Goal: Complete application form: Complete application form

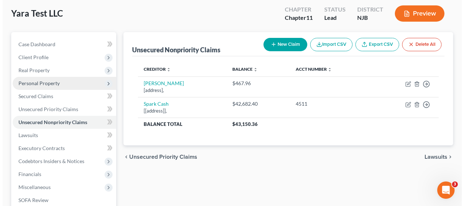
scroll to position [66, 0]
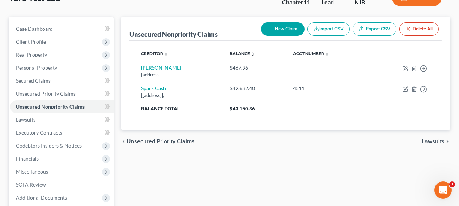
click at [277, 27] on button "New Claim" at bounding box center [283, 28] width 44 height 13
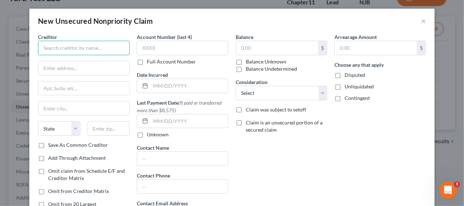
click at [58, 46] on input "text" at bounding box center [83, 48] width 91 height 14
type input "ZEST US"
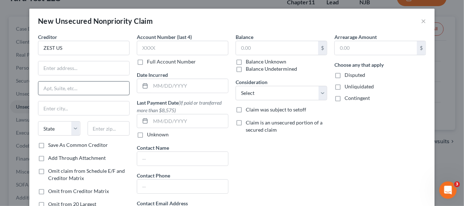
click at [114, 85] on div "Creditor * ZEST US State [US_STATE] AK AR AZ CA CO CT DE DC [GEOGRAPHIC_DATA] […" at bounding box center [83, 87] width 91 height 108
click at [110, 67] on input "text" at bounding box center [83, 68] width 91 height 14
type input "Attn: Pres./CEO/Reg. Agent"
click at [75, 93] on input "text" at bounding box center [83, 89] width 91 height 14
paste input "[STREET_ADDRESS]"
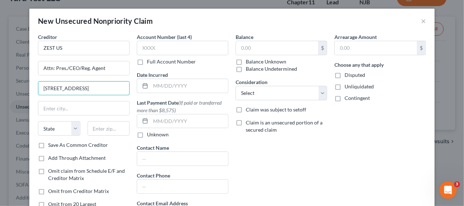
type input "[STREET_ADDRESS]"
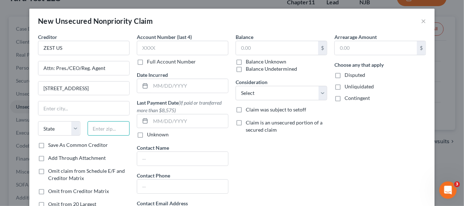
click at [102, 128] on input "text" at bounding box center [109, 129] width 42 height 14
paste input "92801"
type input "92801"
type input "[GEOGRAPHIC_DATA]"
select select "4"
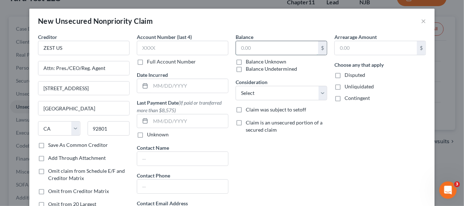
click at [290, 44] on input "text" at bounding box center [277, 48] width 82 height 14
paste input "396,626.88"
type input "396,626.88"
click at [280, 92] on select "Select Cable / Satellite Services Collection Agency Credit Card Debt Debt Couns…" at bounding box center [280, 93] width 91 height 14
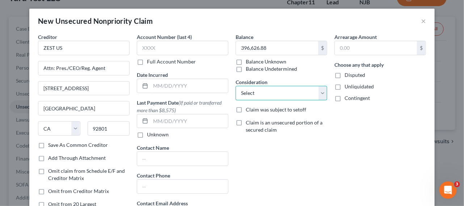
select select "15"
click at [235, 86] on select "Select Cable / Satellite Services Collection Agency Credit Card Debt Debt Couns…" at bounding box center [280, 93] width 91 height 14
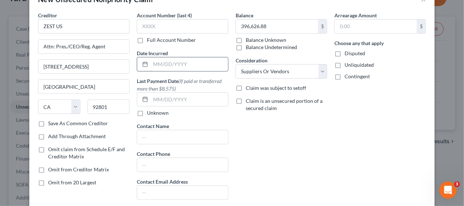
scroll to position [33, 0]
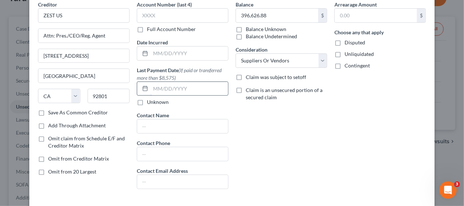
click at [153, 88] on input "text" at bounding box center [188, 89] width 77 height 14
click at [157, 90] on input "text" at bounding box center [188, 89] width 77 height 14
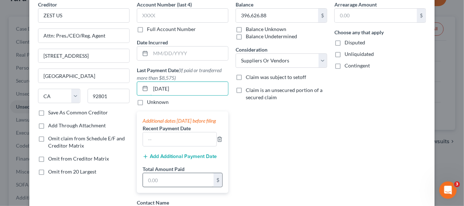
type input "[DATE]"
click at [167, 184] on input "text" at bounding box center [178, 181] width 71 height 14
type input "625,000"
click at [312, 141] on div "Balance 396,626.88 $ Balance Unknown Balance Undetermined 396,626.88 $ Balance …" at bounding box center [281, 142] width 99 height 282
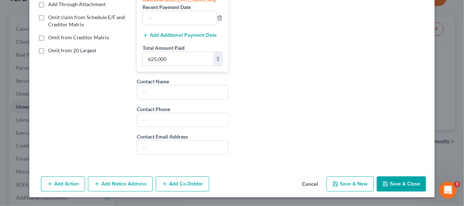
click at [389, 182] on button "Save & Close" at bounding box center [400, 184] width 49 height 15
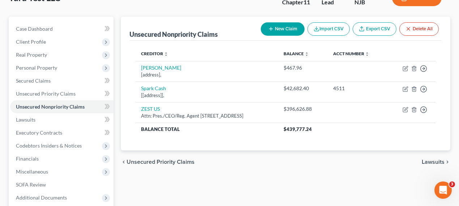
click at [279, 27] on button "New Claim" at bounding box center [283, 28] width 44 height 13
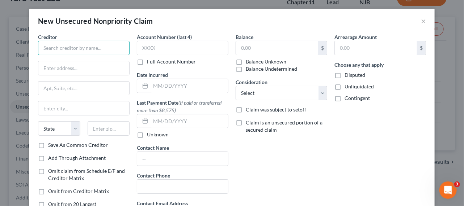
click at [69, 44] on input "text" at bounding box center [83, 48] width 91 height 14
paste input "Lunii Foods, LLC"
type input "Lunii Foods, LLC"
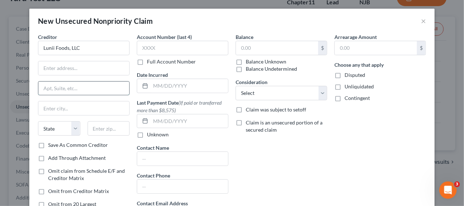
click at [123, 88] on input "text" at bounding box center [83, 89] width 91 height 14
paste input "[STREET_ADDRESS]"
type input "[STREET_ADDRESS]"
click at [98, 69] on input "text" at bounding box center [83, 68] width 91 height 14
type input "Attn: Pres./CEO/Reg. Agent"
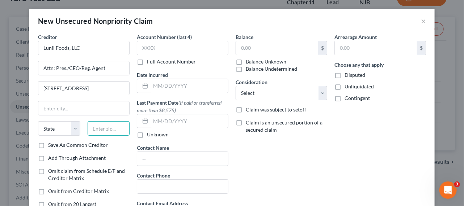
click at [104, 132] on input "text" at bounding box center [109, 129] width 42 height 14
paste input "30043"
type input "30043"
type input "[GEOGRAPHIC_DATA]"
select select "10"
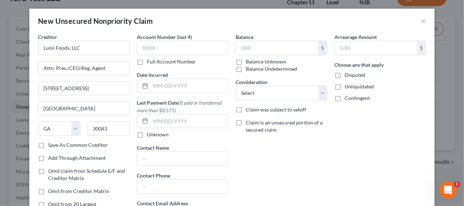
click at [256, 55] on div "$ Balance Unknown Balance Undetermined" at bounding box center [280, 57] width 91 height 32
click at [256, 51] on input "text" at bounding box center [277, 48] width 82 height 14
paste input "$6,920.75"
type input "6,920.75"
click at [247, 88] on select "Select Cable / Satellite Services Collection Agency Credit Card Debt Debt Couns…" at bounding box center [280, 93] width 91 height 14
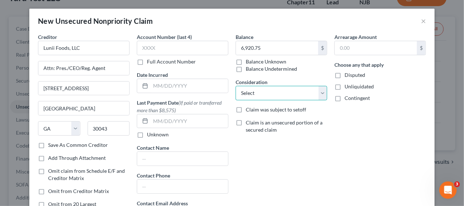
select select "15"
click at [235, 86] on select "Select Cable / Satellite Services Collection Agency Credit Card Debt Debt Couns…" at bounding box center [280, 93] width 91 height 14
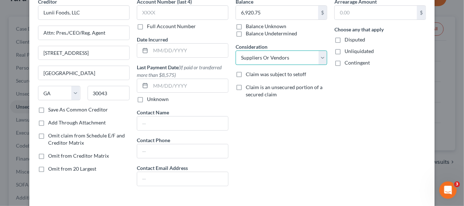
scroll to position [65, 0]
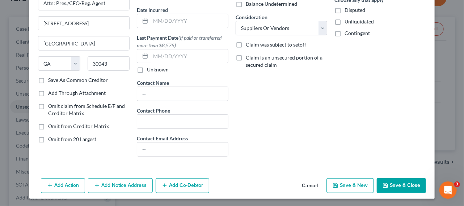
click at [399, 184] on button "Save & Close" at bounding box center [400, 186] width 49 height 15
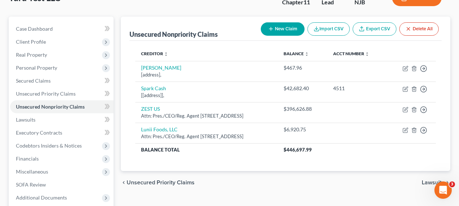
click at [274, 34] on button "New Claim" at bounding box center [283, 28] width 44 height 13
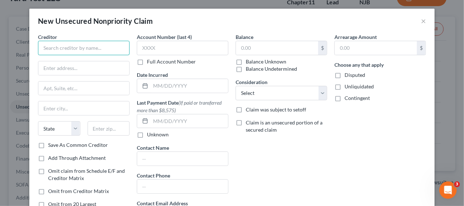
click at [105, 48] on input "text" at bounding box center [83, 48] width 91 height 14
paste input "A&A Industries"
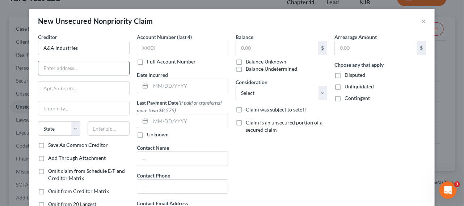
click at [63, 65] on input "text" at bounding box center [83, 68] width 91 height 14
type input "A&A Industries"
type input "Attn: Pres./CEO/Reg. Agent"
click at [90, 88] on input "text" at bounding box center [83, 89] width 91 height 14
paste input "[STREET_ADDRESS][PERSON_NAME]"
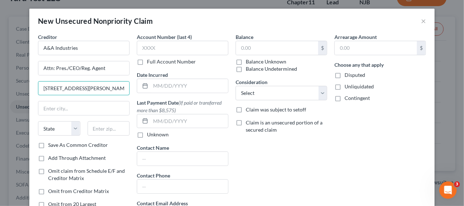
type input "[STREET_ADDRESS][PERSON_NAME]"
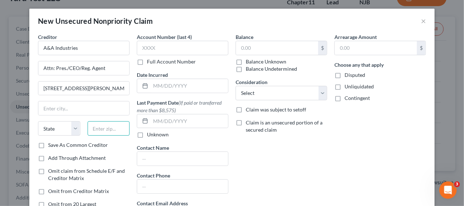
click at [101, 125] on input "text" at bounding box center [109, 129] width 42 height 14
paste input "07026"
type input "07026"
type input "Garfield"
select select "33"
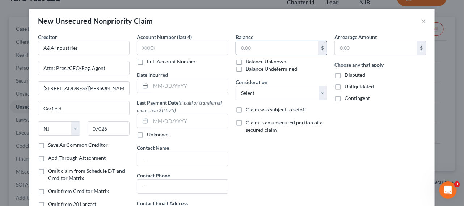
click at [284, 41] on div "$" at bounding box center [280, 48] width 91 height 14
click at [278, 48] on input "text" at bounding box center [277, 48] width 82 height 14
paste input "$740.00"
type input "740.00"
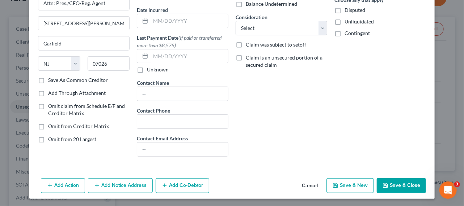
click at [344, 187] on button "Save & New" at bounding box center [349, 186] width 47 height 15
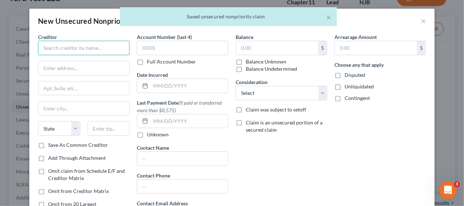
click at [103, 47] on input "text" at bounding box center [83, 48] width 91 height 14
paste input "[PERSON_NAME]"
type input "[PERSON_NAME]"
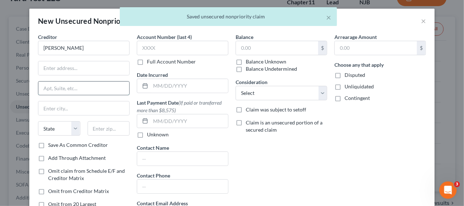
click at [72, 87] on input "text" at bounding box center [83, 89] width 91 height 14
paste input "[STREET_ADDRESS]"
type input "[STREET_ADDRESS]"
click at [78, 69] on input "text" at bounding box center [83, 68] width 91 height 14
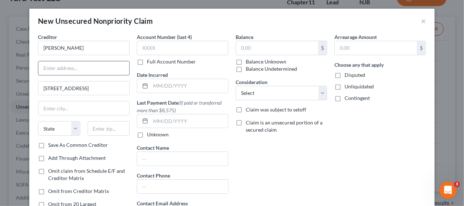
type input "Attn: Pres./CEO/Reg. Agent"
click at [102, 127] on input "text" at bounding box center [109, 129] width 42 height 14
paste input "07643"
type input "07643"
type input "Little Ferry"
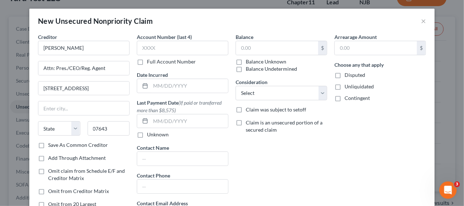
select select "33"
click at [259, 46] on input "text" at bounding box center [277, 48] width 82 height 14
paste input "$4,635.00"
type input "4,635.00"
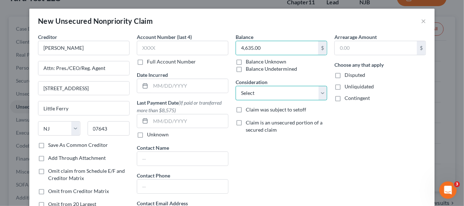
click at [280, 94] on select "Select Cable / Satellite Services Collection Agency Credit Card Debt Debt Couns…" at bounding box center [280, 93] width 91 height 14
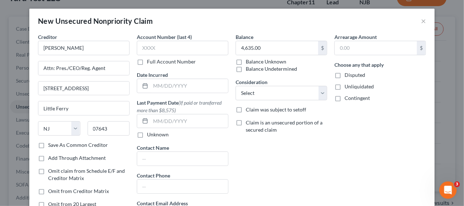
click at [372, 162] on div "Arrearage Amount $ Choose any that apply Disputed Unliquidated Contingent" at bounding box center [380, 130] width 99 height 195
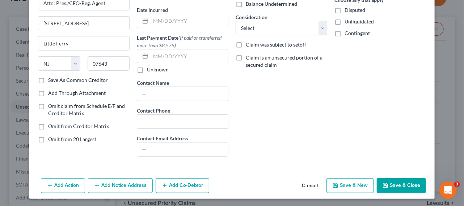
click at [360, 187] on button "Save & New" at bounding box center [349, 186] width 47 height 15
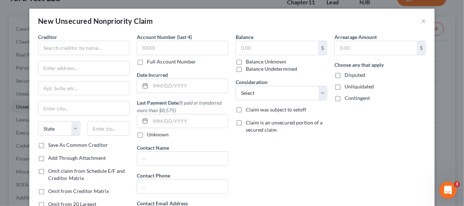
click at [82, 40] on div "Creditor *" at bounding box center [83, 44] width 91 height 22
click at [81, 48] on input "text" at bounding box center [83, 48] width 91 height 14
paste input "KGR Distribution Corp"
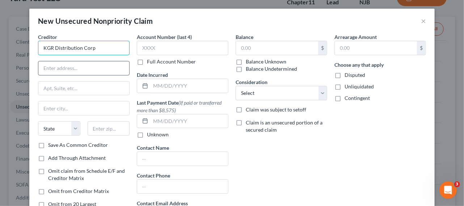
type input "KGR Distribution Corp"
click at [75, 70] on input "text" at bounding box center [83, 68] width 91 height 14
type input "Attn: Pres./CEO/Reg. Agent"
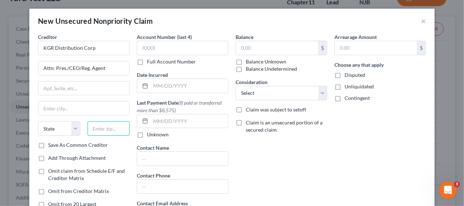
click at [101, 130] on input "text" at bounding box center [109, 129] width 42 height 14
paste input "08902"
type input "08902"
type input "[GEOGRAPHIC_DATA]"
select select "33"
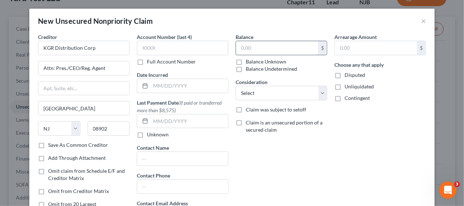
click at [262, 48] on input "text" at bounding box center [277, 48] width 82 height 14
paste input "$22,827.50"
type input "22,827.50"
click at [86, 89] on input "text" at bounding box center [83, 89] width 91 height 14
click at [50, 86] on input "text" at bounding box center [83, 89] width 91 height 14
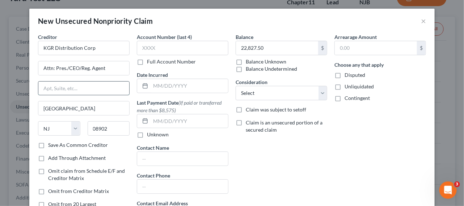
paste input "[GEOGRAPHIC_DATA]"
type input "[GEOGRAPHIC_DATA]"
click at [313, 160] on div "Balance 22,827.50 $ Balance Unknown Balance Undetermined 22,827.50 $ Balance Un…" at bounding box center [281, 130] width 99 height 195
click at [294, 96] on select "Select Cable / Satellite Services Collection Agency Credit Card Debt Debt Couns…" at bounding box center [280, 93] width 91 height 14
select select "15"
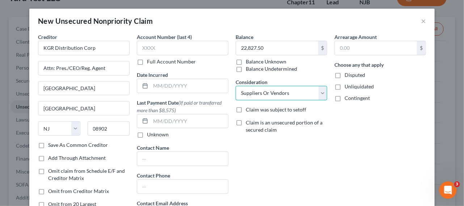
click at [235, 86] on select "Select Cable / Satellite Services Collection Agency Credit Card Debt Debt Couns…" at bounding box center [280, 93] width 91 height 14
click at [369, 162] on div "Arrearage Amount $ Choose any that apply Disputed Unliquidated Contingent" at bounding box center [380, 130] width 99 height 195
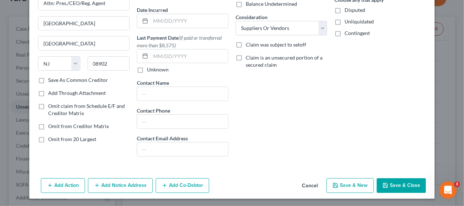
click at [399, 187] on button "Save & Close" at bounding box center [400, 186] width 49 height 15
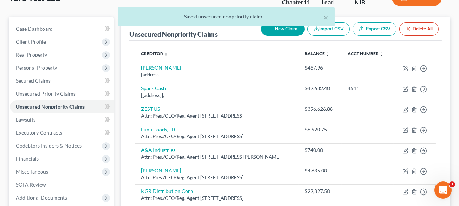
click at [280, 35] on button "New Claim" at bounding box center [283, 28] width 44 height 13
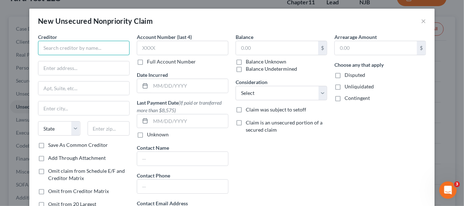
click at [87, 51] on input "text" at bounding box center [83, 48] width 91 height 14
paste input "Three Diamond's Trading INC."
type input "Three Diamond's Trading INC."
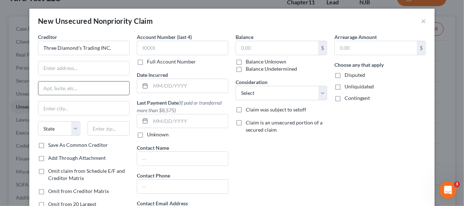
click at [55, 84] on input "text" at bounding box center [83, 89] width 91 height 14
paste input "[STREET_ADDRESS]"
type input "[STREET_ADDRESS]"
click at [86, 72] on input "text" at bounding box center [83, 68] width 91 height 14
type input "Attn: Pres./CEO/Reg. Agent"
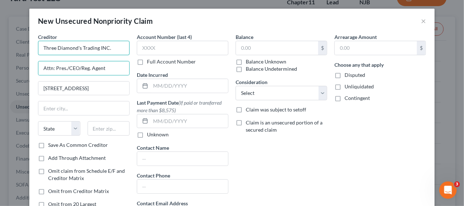
click at [75, 48] on input "Three Diamond's Trading INC." at bounding box center [83, 48] width 91 height 14
click at [110, 48] on input "Three Diamonds Trading INC." at bounding box center [83, 48] width 91 height 14
type input "Three Diamonds Trading INC"
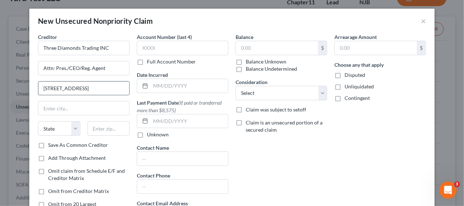
click at [98, 89] on input "[STREET_ADDRESS]" at bounding box center [83, 89] width 91 height 14
paste input "BUILDING 14 UNIT 1E"
click at [89, 91] on input "[STREET_ADDRESS]" at bounding box center [83, 89] width 91 height 14
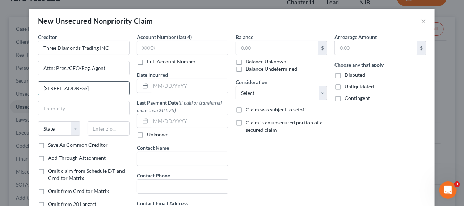
scroll to position [0, 0]
click at [97, 88] on input "[STREET_ADDRESS]" at bounding box center [83, 89] width 91 height 14
type input "[STREET_ADDRESS]"
click at [101, 125] on input "text" at bounding box center [109, 129] width 42 height 14
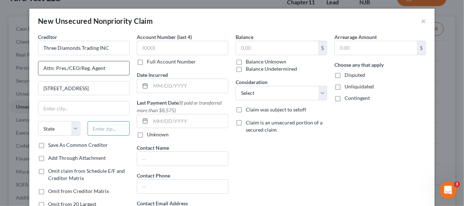
paste input "07055"
type input "07055"
type input "Passaic"
select select "33"
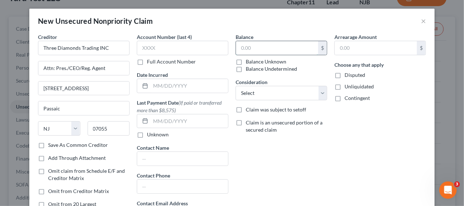
click at [259, 50] on input "text" at bounding box center [277, 48] width 82 height 14
paste input "$28,557.00"
type input "28,557.00"
click at [269, 91] on select "Select Cable / Satellite Services Collection Agency Credit Card Debt Debt Couns…" at bounding box center [280, 93] width 91 height 14
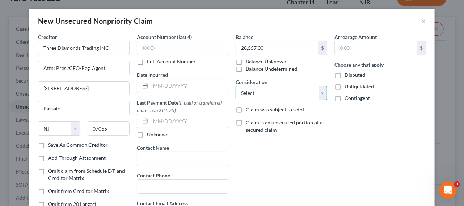
select select "15"
click at [235, 86] on select "Select Cable / Satellite Services Collection Agency Credit Card Debt Debt Couns…" at bounding box center [280, 93] width 91 height 14
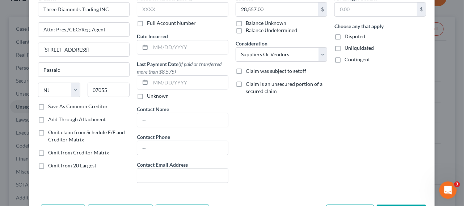
scroll to position [65, 0]
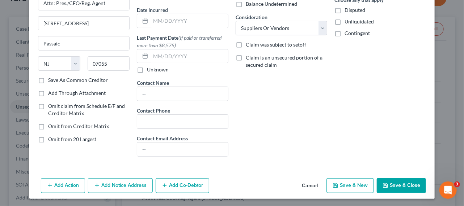
click at [365, 187] on button "Save & New" at bounding box center [349, 186] width 47 height 15
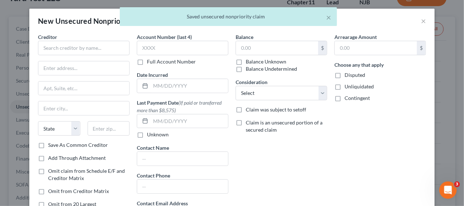
click at [73, 39] on div "Creditor *" at bounding box center [83, 44] width 91 height 22
click at [69, 47] on input "text" at bounding box center [83, 48] width 91 height 14
paste input "Brand Distributors"
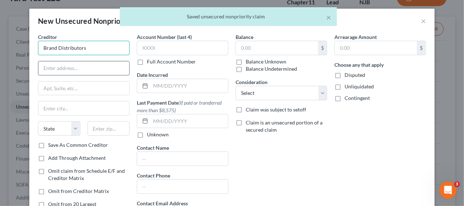
type input "Brand Distributors"
click at [79, 74] on input "text" at bounding box center [83, 68] width 91 height 14
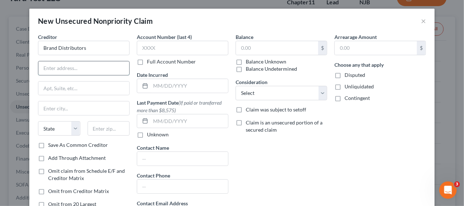
type input "Attn: Pres./CEO/Reg. Agent"
click at [48, 88] on input "text" at bounding box center [83, 89] width 91 height 14
paste input "BD24. PL Sp. z o. o."
click at [98, 90] on input "BD24. PL Sp. z o. o." at bounding box center [83, 89] width 91 height 14
paste input "ul. swietego [PERSON_NAME] 8"
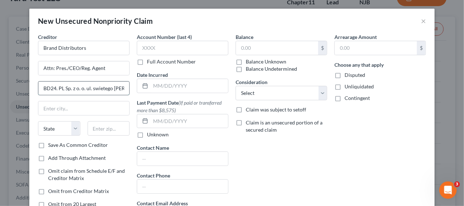
scroll to position [0, 6]
type input "BD24. PL Sp. z o. o. ul. swietego [PERSON_NAME] 8"
click at [51, 108] on input "text" at bounding box center [83, 109] width 91 height 14
paste input "15-879 Bialystok"
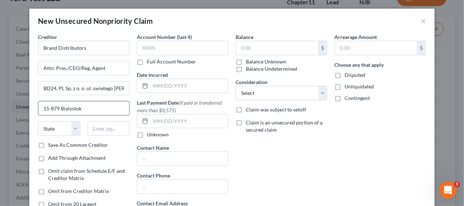
click at [106, 108] on input "15-879 Bialystok" at bounding box center [83, 109] width 91 height 14
paste input "Polska"
type input "15-879 Bialystok, [GEOGRAPHIC_DATA]"
click at [279, 51] on input "text" at bounding box center [277, 48] width 82 height 14
paste input "$96,777.64"
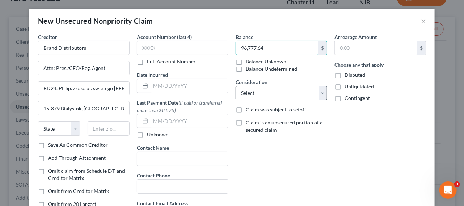
type input "96,777.64"
click at [254, 90] on select "Select Cable / Satellite Services Collection Agency Credit Card Debt Debt Couns…" at bounding box center [280, 93] width 91 height 14
select select "15"
click at [235, 86] on select "Select Cable / Satellite Services Collection Agency Credit Card Debt Debt Couns…" at bounding box center [280, 93] width 91 height 14
click at [297, 179] on div "Balance 96,777.64 $ Balance Unknown Balance Undetermined 96,777.64 $ Balance Un…" at bounding box center [281, 130] width 99 height 195
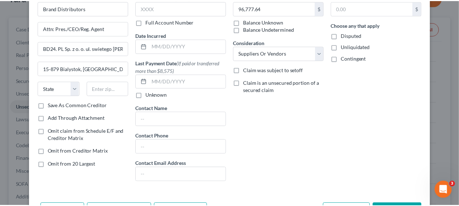
scroll to position [65, 0]
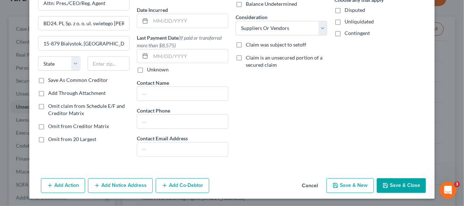
click at [405, 183] on button "Save & Close" at bounding box center [400, 186] width 49 height 15
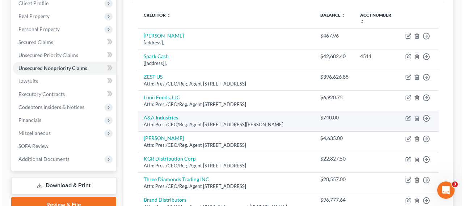
scroll to position [103, 0]
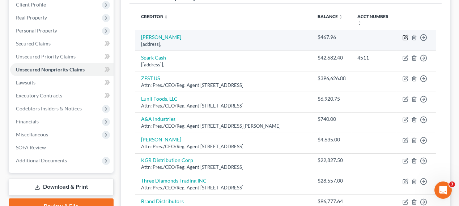
click at [405, 38] on icon "button" at bounding box center [405, 38] width 6 height 6
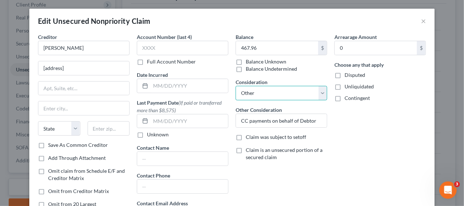
click at [251, 93] on select "Select Cable / Satellite Services Collection Agency Credit Card Debt Debt Couns…" at bounding box center [280, 93] width 91 height 14
click at [235, 86] on select "Select Cable / Satellite Services Collection Agency Credit Card Debt Debt Couns…" at bounding box center [280, 93] width 91 height 14
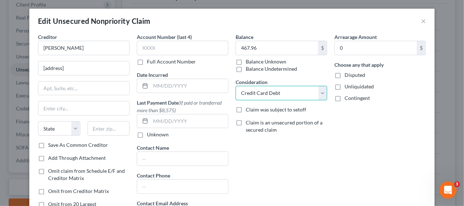
click at [260, 95] on select "Select Cable / Satellite Services Collection Agency Credit Card Debt Debt Couns…" at bounding box center [280, 93] width 91 height 14
select select "11"
click at [235, 86] on select "Select Cable / Satellite Services Collection Agency Credit Card Debt Debt Couns…" at bounding box center [280, 93] width 91 height 14
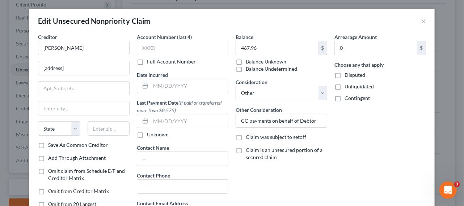
click at [354, 136] on div "Arrearage Amount 0 $ Choose any that apply Disputed Unliquidated Contingent" at bounding box center [380, 130] width 99 height 195
click at [313, 121] on input "CC payments on behalf of Debtor" at bounding box center [281, 121] width 91 height 14
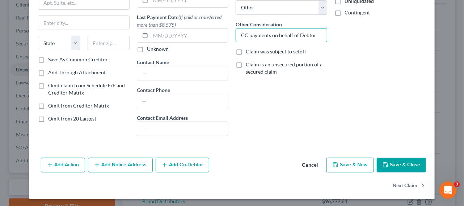
click at [401, 165] on button "Save & Close" at bounding box center [400, 165] width 49 height 15
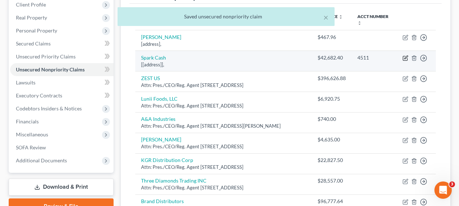
click at [402, 57] on icon "button" at bounding box center [405, 58] width 6 height 6
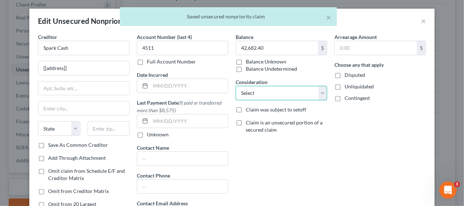
click at [252, 95] on select "Select Cable / Satellite Services Collection Agency Credit Card Debt Debt Couns…" at bounding box center [280, 93] width 91 height 14
select select "2"
click at [235, 86] on select "Select Cable / Satellite Services Collection Agency Credit Card Debt Debt Couns…" at bounding box center [280, 93] width 91 height 14
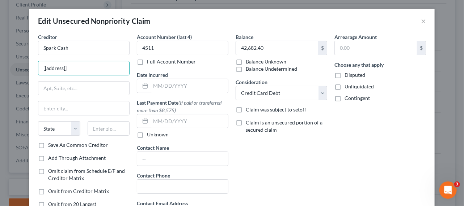
drag, startPoint x: 80, startPoint y: 68, endPoint x: 18, endPoint y: 56, distance: 62.7
click at [18, 56] on div "Edit Unsecured Nonpriority Claim × Creditor * Spark Cash [[address]] [GEOGRAPHI…" at bounding box center [232, 103] width 464 height 206
paste input "[STREET_ADDRESS][PERSON_NAME][US_STATE]"
click at [117, 67] on input "[STREET_ADDRESS][PERSON_NAME][US_STATE]" at bounding box center [83, 68] width 91 height 14
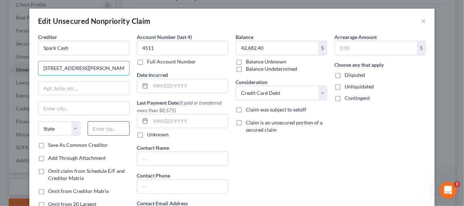
type input "[STREET_ADDRESS][PERSON_NAME][US_STATE]"
click at [108, 125] on input "text" at bounding box center [109, 129] width 42 height 14
paste input "10012"
type input "10012"
type input "[US_STATE]"
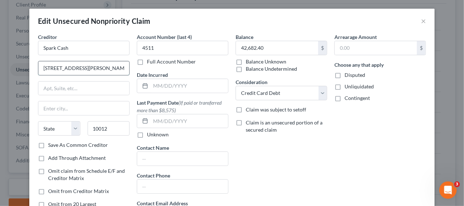
select select "35"
drag, startPoint x: 70, startPoint y: 68, endPoint x: 127, endPoint y: 71, distance: 56.9
click at [127, 71] on div "Creditor * Spark Cash [STREET_ADDRESS][PERSON_NAME][US_STATE] [US_STATE][GEOGRA…" at bounding box center [83, 130] width 99 height 195
drag, startPoint x: 93, startPoint y: 70, endPoint x: 28, endPoint y: 63, distance: 64.7
click at [29, 63] on div "Creditor * Spark Cash [STREET_ADDRESS][GEOGRAPHIC_DATA][PERSON_NAME][US_STATE] …" at bounding box center [231, 137] width 405 height 208
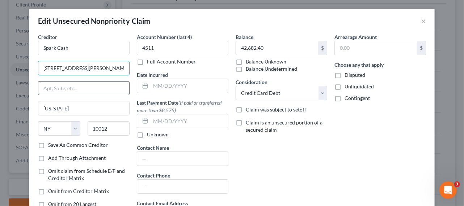
type input "[STREET_ADDRESS][PERSON_NAME]"
drag, startPoint x: 56, startPoint y: 88, endPoint x: 60, endPoint y: 85, distance: 4.4
click at [56, 88] on input "text" at bounding box center [83, 89] width 91 height 14
paste input "[STREET_ADDRESS][PERSON_NAME]"
type input "[STREET_ADDRESS][PERSON_NAME]"
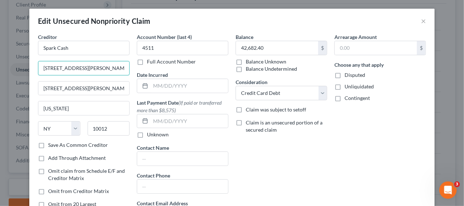
drag, startPoint x: 84, startPoint y: 69, endPoint x: 3, endPoint y: 61, distance: 81.8
click at [3, 61] on div "Edit Unsecured Nonpriority Claim × Creditor * Spark Cash [STREET_ADDRESS][GEOGR…" at bounding box center [232, 103] width 464 height 206
type input "Attn: Pres./CEO/Reg. Agent"
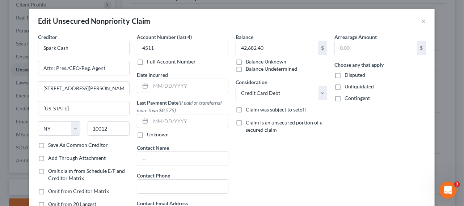
click at [286, 147] on div "Balance 42,682.40 $ Balance Unknown Balance Undetermined 42,682.40 $ Balance Un…" at bounding box center [281, 130] width 99 height 195
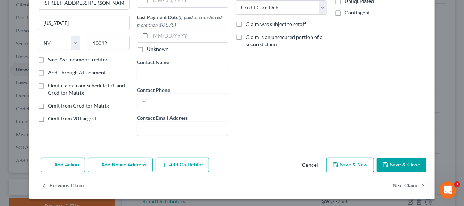
click at [391, 166] on button "Save & Close" at bounding box center [400, 165] width 49 height 15
type input "0"
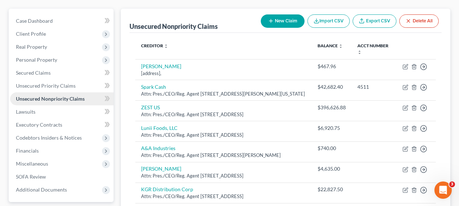
scroll to position [38, 0]
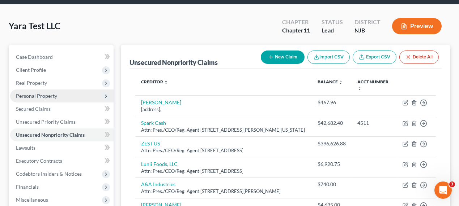
click at [43, 97] on span "Personal Property" at bounding box center [36, 96] width 41 height 6
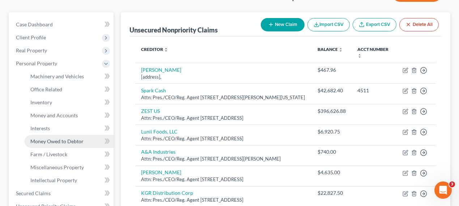
click at [66, 142] on span "Money Owed to Debtor" at bounding box center [56, 141] width 53 height 6
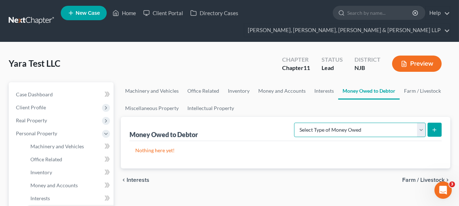
click at [353, 133] on select "Select Type of Money Owed Accounts Receivable (A/B: 11) Causes of Action Agains…" at bounding box center [360, 130] width 132 height 14
select select "accounts_receivable"
click at [296, 123] on select "Select Type of Money Owed Accounts Receivable (A/B: 11) Causes of Action Agains…" at bounding box center [360, 130] width 132 height 14
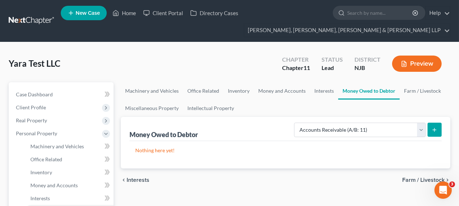
click at [443, 134] on div "Money Owed to Debtor Select Type of Money Owed Accounts Receivable (A/B: 11) Ca…" at bounding box center [285, 143] width 329 height 52
click at [438, 133] on button "submit" at bounding box center [434, 130] width 14 height 14
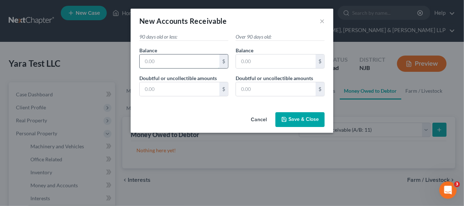
click at [202, 61] on input "text" at bounding box center [180, 62] width 80 height 14
paste input "345,806.77"
type input "345,806.77"
click at [187, 67] on input "345,806.77" at bounding box center [180, 62] width 80 height 14
click at [263, 64] on input "text" at bounding box center [276, 62] width 80 height 14
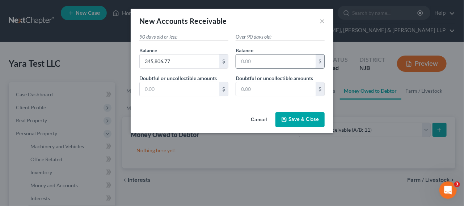
paste input "22,448.03"
type input "22,448.03"
click at [250, 88] on input "text" at bounding box center [276, 89] width 80 height 14
paste input "22,448.03"
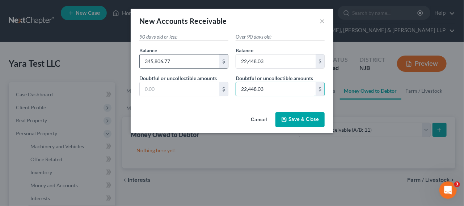
type input "22,448.03"
type input "356,473.87"
click at [184, 87] on input "text" at bounding box center [180, 89] width 80 height 14
type input "0"
click at [290, 118] on span "Save & Close" at bounding box center [303, 120] width 30 height 6
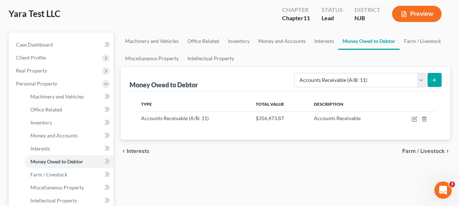
scroll to position [131, 0]
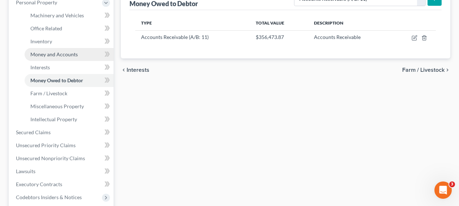
click at [68, 52] on span "Money and Accounts" at bounding box center [53, 54] width 47 height 6
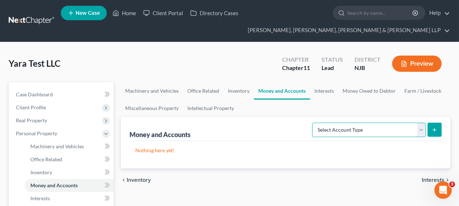
click at [377, 131] on select "Select Account Type Brokerage (A/B: 3, SOFA: 18) Cash on Hand (A/B: 2) Certific…" at bounding box center [369, 130] width 114 height 14
select select "checking"
click at [313, 123] on select "Select Account Type Brokerage (A/B: 3, SOFA: 18) Cash on Hand (A/B: 2) Certific…" at bounding box center [369, 130] width 114 height 14
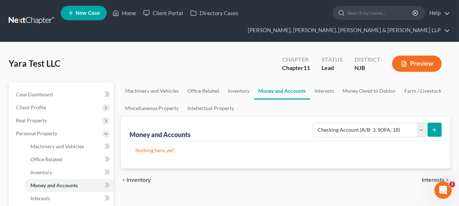
click at [430, 128] on button "submit" at bounding box center [434, 130] width 14 height 14
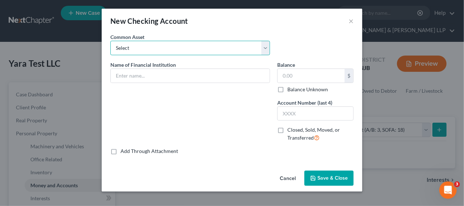
click at [169, 51] on select "Select TD Bank Valley National Bank Bank of America [PERSON_NAME] Fargo Bank, […" at bounding box center [189, 48] width 159 height 14
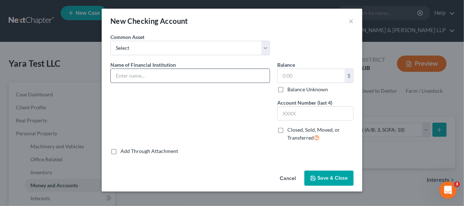
click at [178, 69] on input "text" at bounding box center [190, 76] width 159 height 14
paste input "JPMorgan Chase Bank, N.A. (6239)"
type input "JPMorgan Chase Bank, N.A. (6239)"
click at [157, 40] on div "Common Asset Select TD Bank Valley National Bank Bank of America [PERSON_NAME] …" at bounding box center [190, 44] width 167 height 22
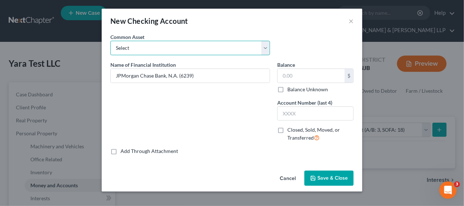
click at [157, 47] on select "Select TD Bank Valley National Bank Bank of America [PERSON_NAME] Fargo Bank, […" at bounding box center [189, 48] width 159 height 14
select select "4"
click at [110, 41] on select "Select TD Bank Valley National Bank Bank of America [PERSON_NAME] Fargo Bank, […" at bounding box center [189, 48] width 159 height 14
type input "Chase Bank"
type input "900.00"
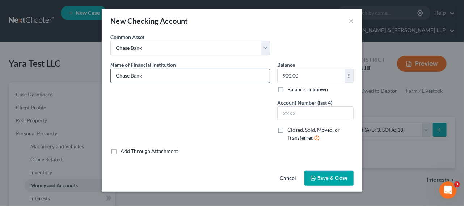
click at [180, 72] on input "Chase Bank" at bounding box center [190, 76] width 159 height 14
drag, startPoint x: 180, startPoint y: 73, endPoint x: 111, endPoint y: 72, distance: 69.1
click at [111, 72] on input "Chase Bank" at bounding box center [190, 76] width 159 height 14
paste input "JPMorgan Chase Bank, N.A. (6239)"
click at [178, 76] on input "JPMorgan Chase Bank, N.A. (6239)" at bounding box center [190, 76] width 159 height 14
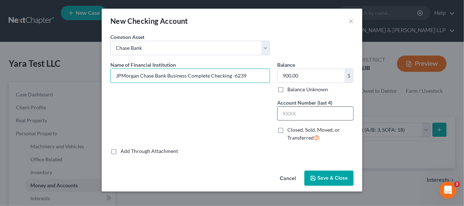
type input "JPMorgan Chase Bank Business Complete Checking -6239"
click at [299, 110] on input "text" at bounding box center [315, 114] width 76 height 14
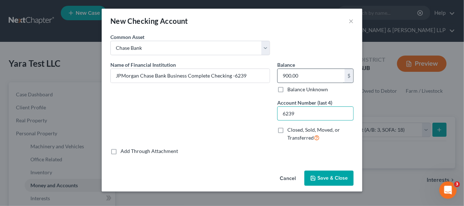
type input "6239"
click at [249, 130] on div "Name of Financial Institution * JPMorgan Chase Bank Business Complete Checking …" at bounding box center [190, 104] width 167 height 87
paste input "21,883.1"
type input "121,883.11"
click at [319, 179] on span "Save & Close" at bounding box center [332, 178] width 30 height 6
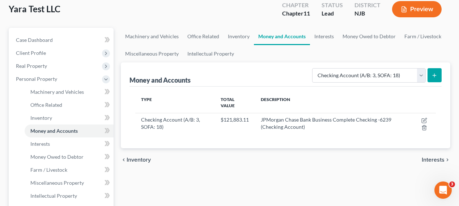
scroll to position [66, 0]
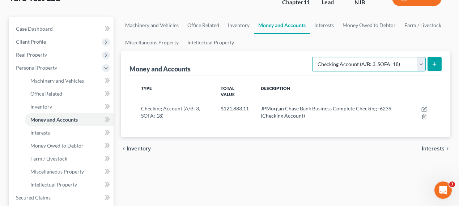
click at [408, 67] on select "Select Account Type Brokerage (A/B: 3, SOFA: 18) Cash on Hand (A/B: 2) Certific…" at bounding box center [369, 64] width 114 height 14
select select "cash_on_hand"
click at [313, 57] on select "Select Account Type Brokerage (A/B: 3, SOFA: 18) Cash on Hand (A/B: 2) Certific…" at bounding box center [369, 64] width 114 height 14
click at [434, 65] on icon "submit" at bounding box center [434, 64] width 6 height 6
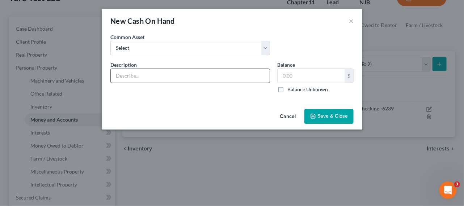
click at [203, 74] on input "text" at bounding box center [190, 76] width 159 height 14
paste input "59,182.52"
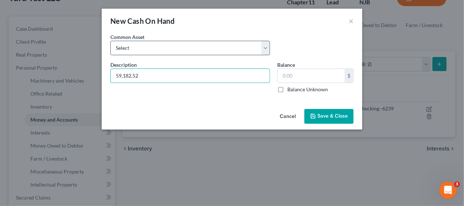
type input "59,182.52"
click at [178, 46] on select "Select Cash on hand Cash on hand" at bounding box center [189, 48] width 159 height 14
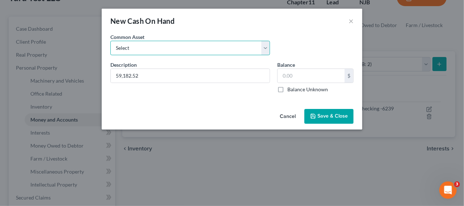
select select "0"
click at [110, 41] on select "Select Cash on hand Cash on hand" at bounding box center [189, 48] width 159 height 14
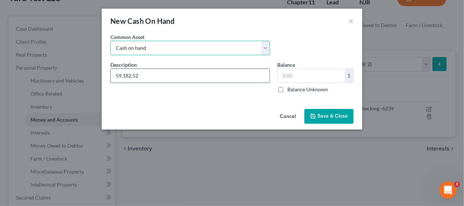
type input "Cash on hand"
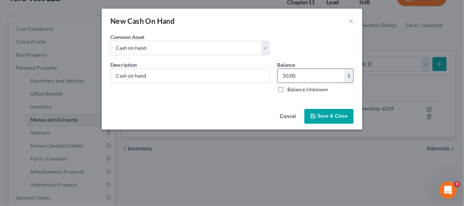
paste input "9,182.52"
type input "59,182.52"
click at [326, 118] on span "Save & Close" at bounding box center [332, 117] width 30 height 6
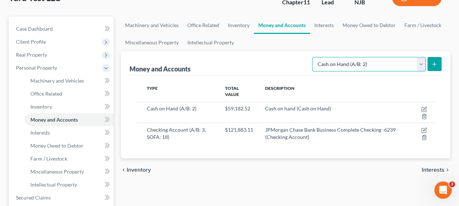
click at [357, 63] on select "Select Account Type Brokerage (A/B: 3, SOFA: 18) Cash on Hand (A/B: 2) Certific…" at bounding box center [369, 64] width 114 height 14
select select "checking"
click at [313, 57] on select "Select Account Type Brokerage (A/B: 3, SOFA: 18) Cash on Hand (A/B: 2) Certific…" at bounding box center [369, 64] width 114 height 14
click at [431, 65] on icon "submit" at bounding box center [434, 64] width 6 height 6
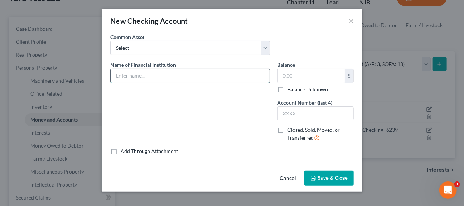
click at [180, 77] on input "text" at bounding box center [190, 76] width 159 height 14
type input "[[TBG on balance sheet??]]"
click at [293, 71] on input "text" at bounding box center [310, 76] width 67 height 14
paste input "20,650.79"
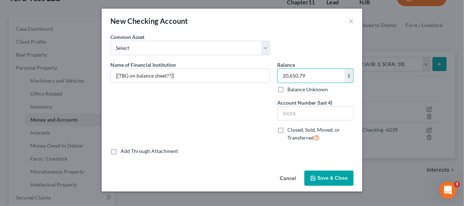
type input "20,650.79"
click at [318, 177] on span "Save & Close" at bounding box center [332, 178] width 30 height 6
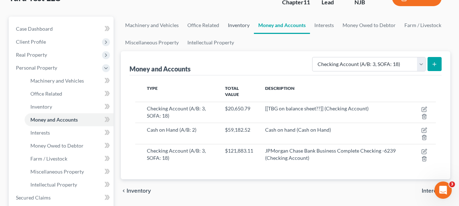
click at [241, 27] on link "Inventory" at bounding box center [238, 25] width 30 height 17
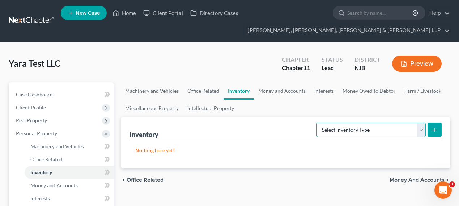
click at [355, 129] on select "Select Inventory Type Finished Goods (A/B: 21) Other Inventory or Supplies (A/B…" at bounding box center [370, 130] width 109 height 14
click at [283, 123] on div "Inventory Select Inventory Type Finished Goods (A/B: 21) Other Inventory or Sup…" at bounding box center [285, 129] width 312 height 24
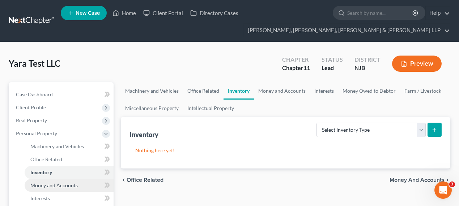
click at [55, 186] on span "Money and Accounts" at bounding box center [53, 186] width 47 height 6
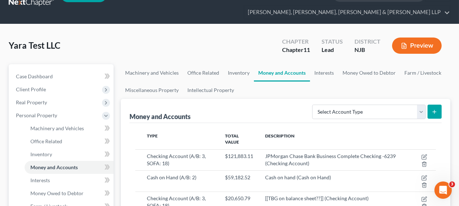
scroll to position [33, 0]
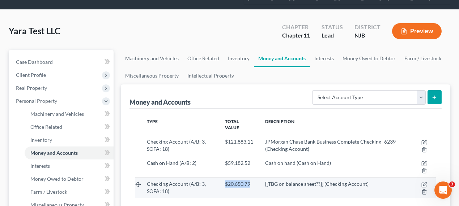
drag, startPoint x: 251, startPoint y: 177, endPoint x: 224, endPoint y: 178, distance: 27.1
click at [225, 181] on div "$20,650.79" at bounding box center [239, 184] width 29 height 7
copy span "$20,650.79"
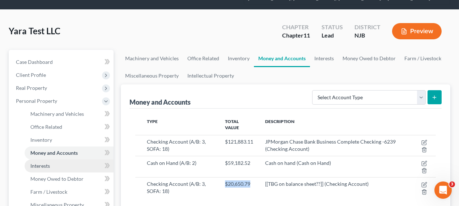
click at [54, 167] on link "Interests" at bounding box center [69, 166] width 89 height 13
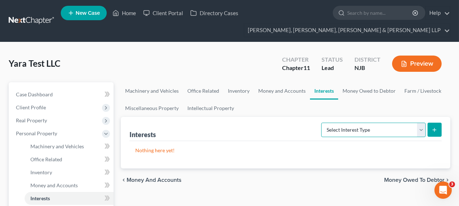
click at [383, 128] on select "Select Interest Type Bond (A/B: 16) Incorporated Business (A/B: 15) Insurance P…" at bounding box center [373, 130] width 105 height 14
click at [290, 133] on div "Interests Select Interest Type Bond (A/B: 16) Incorporated Business (A/B: 15) I…" at bounding box center [285, 129] width 312 height 24
click at [162, 111] on link "Miscellaneous Property" at bounding box center [152, 108] width 62 height 17
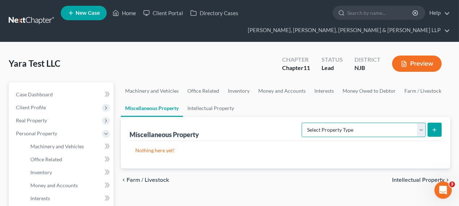
click at [337, 131] on select "Select Property Type Assigned for Creditor Benefit [DATE] (SOFA: 8) Assigned to…" at bounding box center [364, 130] width 124 height 14
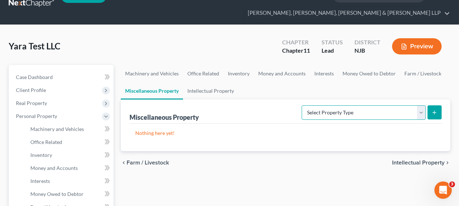
scroll to position [33, 0]
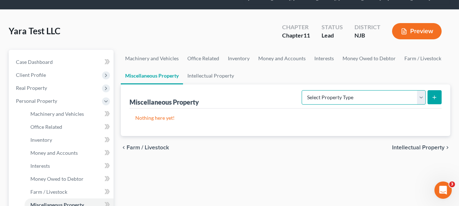
click at [318, 96] on select "Select Property Type Assigned for Creditor Benefit [DATE] (SOFA: 8) Assigned to…" at bounding box center [364, 97] width 124 height 14
select select "not_yet_listed"
click at [302, 90] on select "Select Property Type Assigned for Creditor Benefit [DATE] (SOFA: 8) Assigned to…" at bounding box center [364, 97] width 124 height 14
click at [432, 95] on icon "submit" at bounding box center [434, 98] width 6 height 6
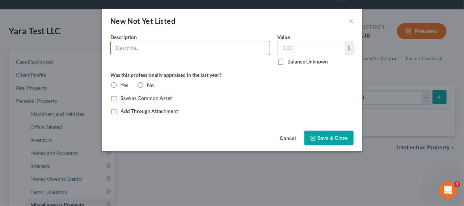
click at [214, 49] on input "text" at bounding box center [190, 48] width 159 height 14
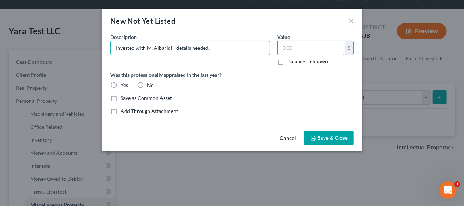
type input "Invested with M. Albaridi - details needed."
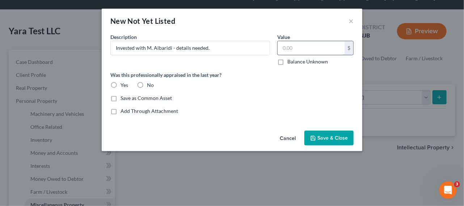
click at [301, 46] on input "text" at bounding box center [310, 48] width 67 height 14
type input "0"
type input "200,000"
click at [336, 138] on span "Save & Close" at bounding box center [332, 138] width 30 height 6
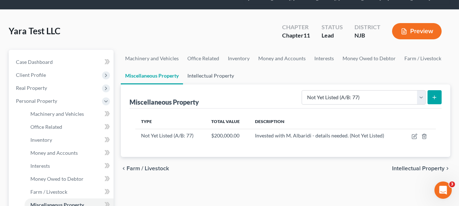
click at [205, 78] on link "Intellectual Property" at bounding box center [210, 75] width 55 height 17
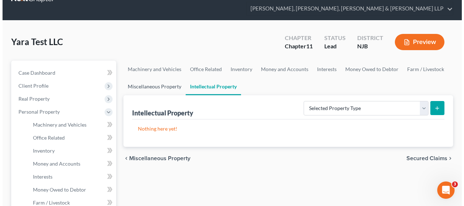
scroll to position [33, 0]
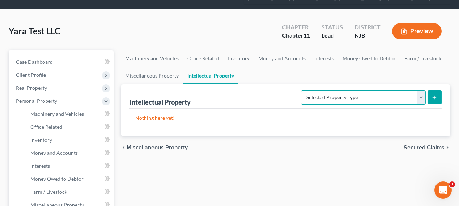
click at [360, 98] on select "Selected Property Type Customer Lists (A/B: 63) Goodwill (A/B: 65) Internet Dom…" at bounding box center [363, 97] width 125 height 14
select select "licenses_franchises_royalties"
click at [302, 90] on select "Selected Property Type Customer Lists (A/B: 63) Goodwill (A/B: 65) Internet Dom…" at bounding box center [363, 97] width 125 height 14
click at [439, 95] on button "submit" at bounding box center [434, 97] width 14 height 14
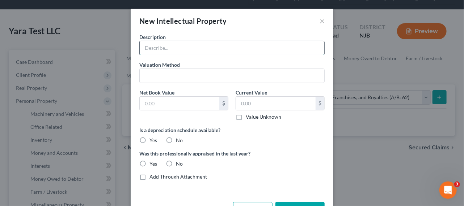
click at [183, 50] on input "text" at bounding box center [232, 48] width 184 height 14
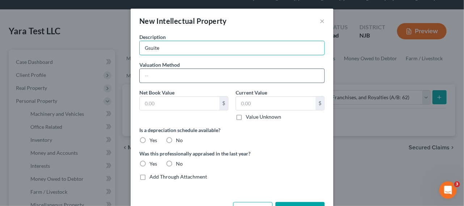
type input "Gsuite"
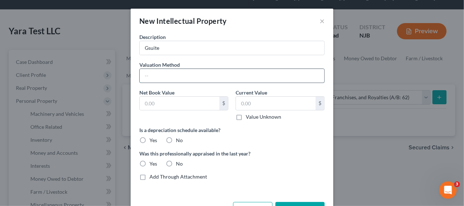
click at [176, 75] on input "text" at bounding box center [232, 76] width 184 height 14
click at [149, 107] on input "text" at bounding box center [180, 104] width 80 height 14
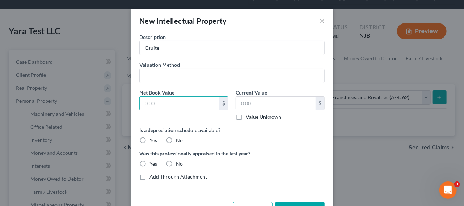
click at [205, 68] on div "Valuation Method" at bounding box center [232, 72] width 192 height 22
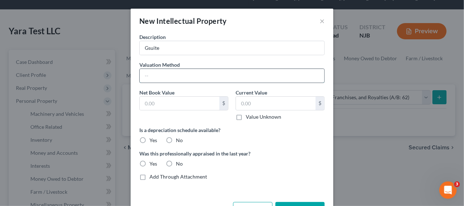
click at [202, 73] on input "text" at bounding box center [232, 76] width 184 height 14
type input "estimate"
click at [173, 110] on div "Net Book Value $" at bounding box center [184, 105] width 96 height 32
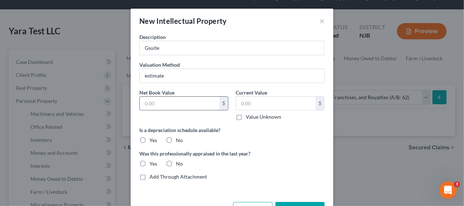
click at [176, 107] on input "text" at bounding box center [180, 104] width 80 height 14
type input "0"
click at [241, 101] on input "text" at bounding box center [276, 104] width 80 height 14
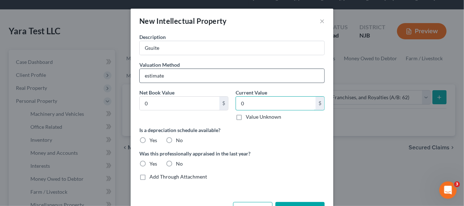
type input "0"
click at [202, 78] on input "estimate" at bounding box center [232, 76] width 184 height 14
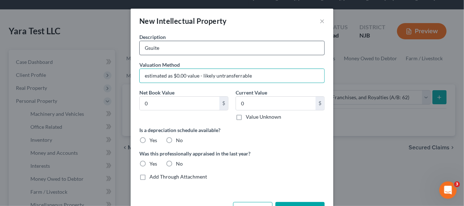
type input "estimated as $0.00 value - likely untransferrable"
click at [188, 46] on input "Gsuite" at bounding box center [232, 48] width 184 height 14
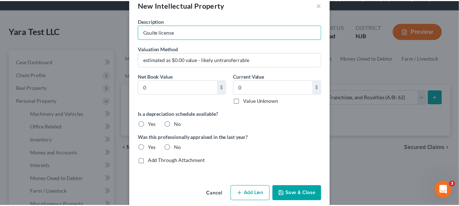
scroll to position [25, 0]
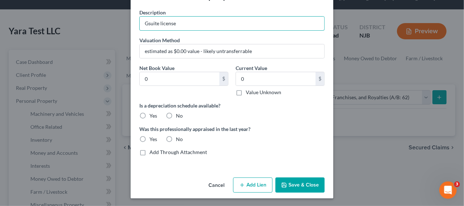
type input "Gsuite license"
click at [302, 181] on button "Save & Close" at bounding box center [299, 185] width 49 height 15
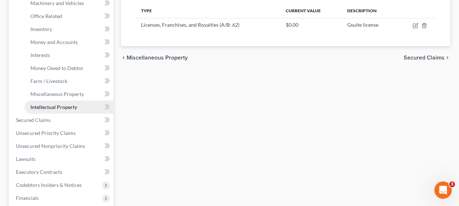
scroll to position [164, 0]
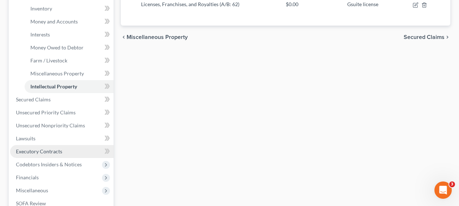
click at [22, 150] on span "Executory Contracts" at bounding box center [39, 152] width 46 height 6
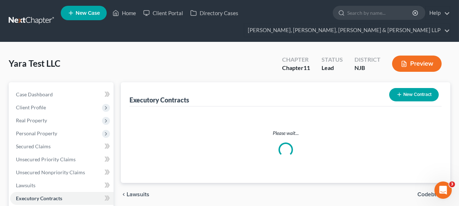
click at [429, 93] on button "New Contract" at bounding box center [414, 94] width 50 height 13
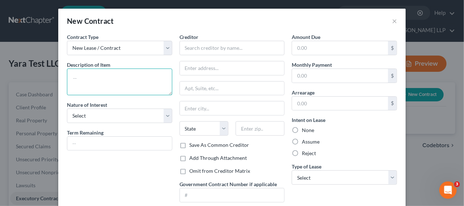
click at [88, 84] on textarea at bounding box center [119, 82] width 105 height 27
click at [109, 67] on div "Description of non-residential real property * Description of Item *" at bounding box center [119, 78] width 105 height 34
click at [108, 74] on textarea at bounding box center [119, 82] width 105 height 27
type textarea "Interstate Waste Services"
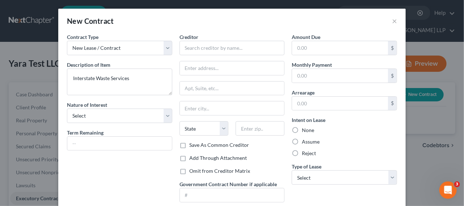
click at [100, 127] on div "Contract Type New Lease / Contract New Timeshare Description of non-residential…" at bounding box center [119, 120] width 112 height 175
click at [105, 111] on select "Select Purchaser Agent Lessor Lessee" at bounding box center [119, 116] width 105 height 14
select select "0"
click at [67, 109] on select "Select Purchaser Agent Lessor Lessee" at bounding box center [119, 116] width 105 height 14
click at [201, 48] on input "text" at bounding box center [231, 48] width 105 height 14
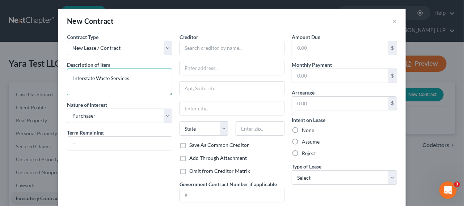
drag, startPoint x: 132, startPoint y: 80, endPoint x: 48, endPoint y: 77, distance: 84.3
click at [48, 77] on div "New Contract × Contract Type New Lease / Contract New Timeshare Description of …" at bounding box center [232, 103] width 464 height 206
type textarea "Disposal & Waste Fees"
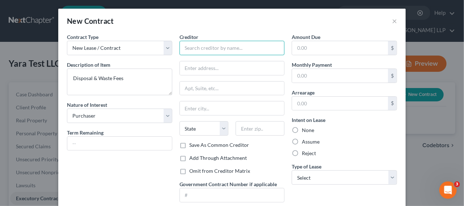
click at [210, 48] on input "text" at bounding box center [231, 48] width 105 height 14
paste input "Interstate Waste Services"
type input "Interstate Waste Services"
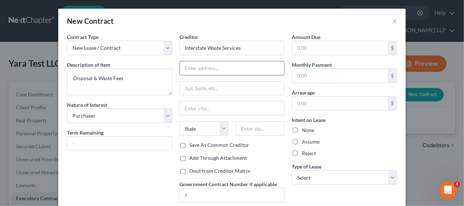
click at [222, 66] on input "text" at bounding box center [232, 68] width 105 height 14
paste input "[STREET_ADDRESS][PERSON_NAME]"
click at [273, 69] on input "[STREET_ADDRESS][PERSON_NAME]" at bounding box center [232, 68] width 105 height 14
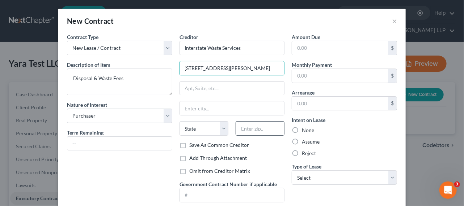
type input "[STREET_ADDRESS][PERSON_NAME]"
click at [251, 127] on input "text" at bounding box center [259, 129] width 49 height 14
paste input "07666"
type input "07666"
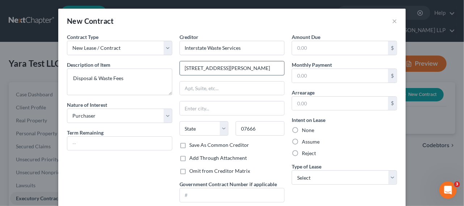
type input "Teaneck"
select select "33"
drag, startPoint x: 243, startPoint y: 68, endPoint x: 280, endPoint y: 68, distance: 36.9
click at [280, 68] on input "[STREET_ADDRESS][PERSON_NAME]" at bounding box center [232, 68] width 105 height 14
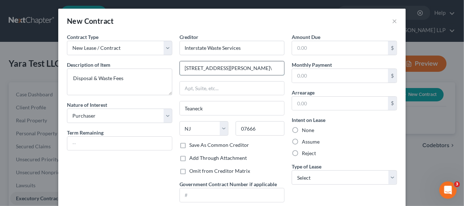
scroll to position [0, 0]
type input "[STREET_ADDRESS][PERSON_NAME]"
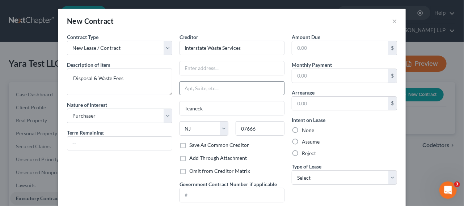
click at [247, 81] on div "Creditor * Interstate Waste Services Teaneck State [US_STATE] AK AR AZ CA CO CT…" at bounding box center [231, 87] width 105 height 108
click at [236, 69] on input "text" at bounding box center [232, 68] width 105 height 14
click at [181, 86] on input "text" at bounding box center [232, 89] width 105 height 14
paste input "[STREET_ADDRESS][PERSON_NAME]"
type input "[STREET_ADDRESS][PERSON_NAME]"
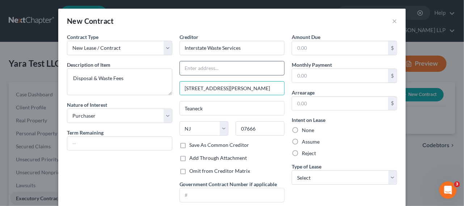
click at [206, 69] on input "text" at bounding box center [232, 68] width 105 height 14
type input "Attn: Pres./CEO/Reg. Agent"
click at [299, 141] on div "Assume" at bounding box center [343, 141] width 105 height 7
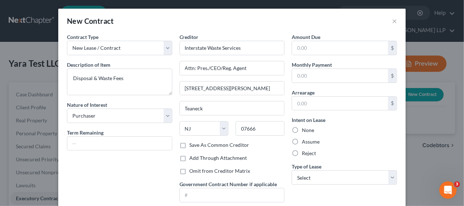
click at [302, 141] on label "Assume" at bounding box center [311, 141] width 18 height 7
click at [304, 141] on input "Assume" at bounding box center [306, 140] width 5 height 5
radio input "true"
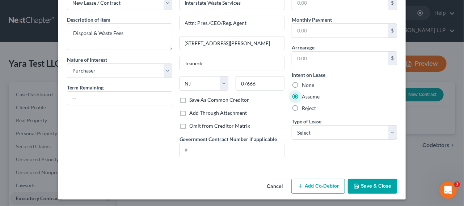
scroll to position [46, 0]
click at [311, 132] on select "Select Real Estate Car Other" at bounding box center [343, 132] width 105 height 14
select select "2"
click at [291, 125] on select "Select Real Estate Car Other" at bounding box center [343, 132] width 105 height 14
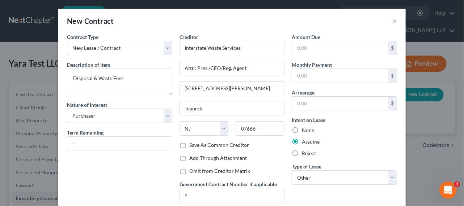
click at [232, 144] on label "Save As Common Creditor" at bounding box center [219, 145] width 60 height 7
click at [197, 144] on input "Save As Common Creditor" at bounding box center [194, 144] width 5 height 5
checkbox input "true"
click at [311, 53] on input "text" at bounding box center [340, 48] width 96 height 14
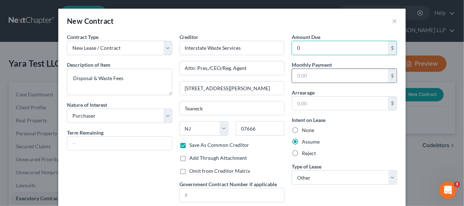
type input "0"
click at [304, 73] on input "text" at bounding box center [340, 76] width 96 height 14
type input "307.5"
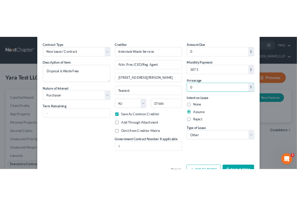
scroll to position [46, 0]
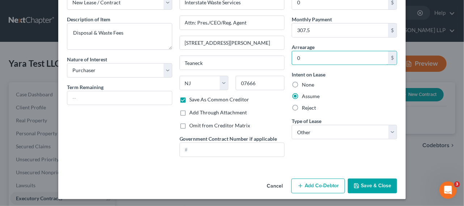
type input "0"
click at [357, 184] on button "Save & Close" at bounding box center [372, 186] width 49 height 15
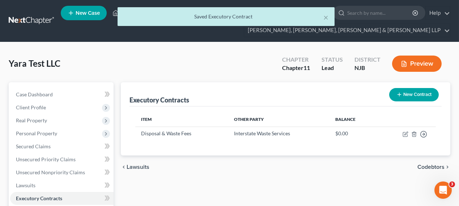
click at [419, 95] on button "New Contract" at bounding box center [414, 94] width 50 height 13
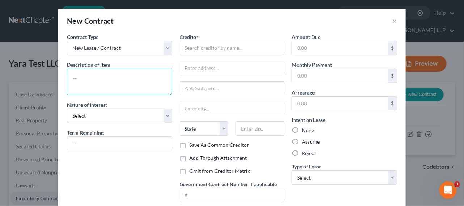
click at [93, 80] on textarea at bounding box center [119, 82] width 105 height 27
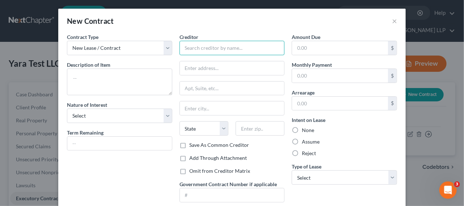
click at [206, 48] on input "text" at bounding box center [231, 48] width 105 height 14
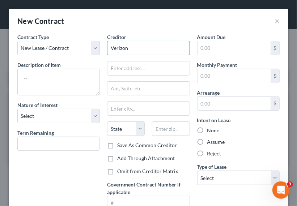
click at [138, 51] on input "Verizon" at bounding box center [148, 48] width 82 height 14
type input "Verizon by [DEMOGRAPHIC_DATA] InfoSource as agent"
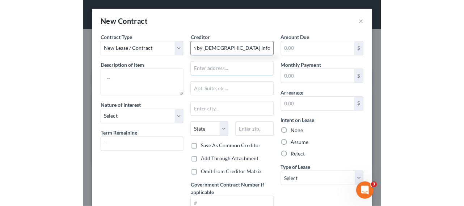
scroll to position [0, 0]
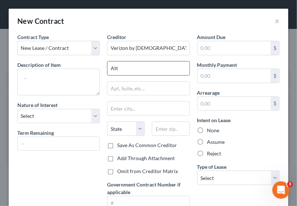
type input "Attn: Pres./CEO/Reg. Agent"
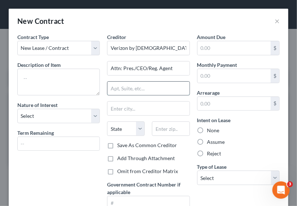
click at [152, 87] on input "text" at bounding box center [148, 89] width 82 height 14
type input "[STREET_ADDRESS]"
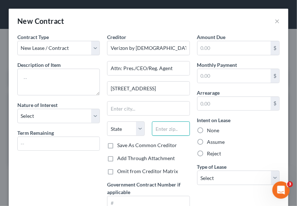
click at [161, 126] on input "text" at bounding box center [171, 129] width 38 height 14
type input "73118"
click at [247, 129] on div "None" at bounding box center [238, 130] width 82 height 7
type input "[US_STATE][GEOGRAPHIC_DATA]"
select select "37"
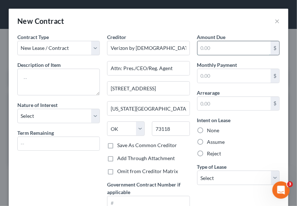
click at [221, 45] on input "text" at bounding box center [233, 48] width 73 height 14
type input "0"
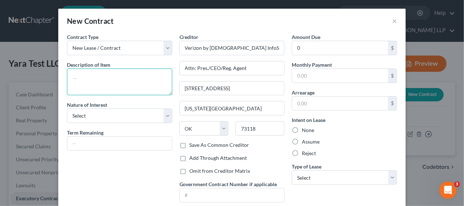
click at [152, 80] on textarea at bounding box center [119, 82] width 105 height 27
type textarea "C"
type textarea "Business cellphone services"
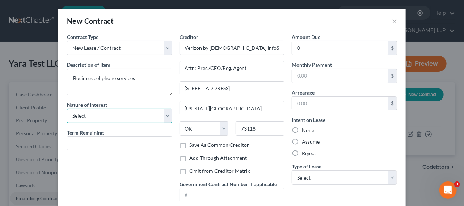
click at [143, 114] on select "Select Purchaser Agent Lessor Lessee" at bounding box center [119, 116] width 105 height 14
select select "0"
click at [67, 109] on select "Select Purchaser Agent Lessor Lessee" at bounding box center [119, 116] width 105 height 14
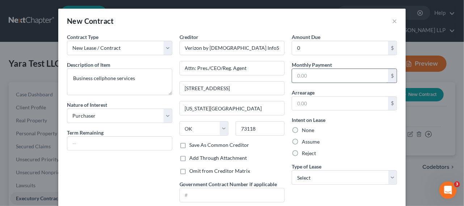
click at [315, 72] on input "text" at bounding box center [340, 76] width 96 height 14
type input "94.99"
click at [323, 101] on input "text" at bounding box center [340, 104] width 96 height 14
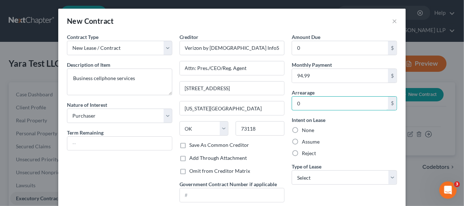
type input "0"
click at [307, 143] on label "Assume" at bounding box center [311, 141] width 18 height 7
click at [307, 143] on input "Assume" at bounding box center [306, 140] width 5 height 5
radio input "true"
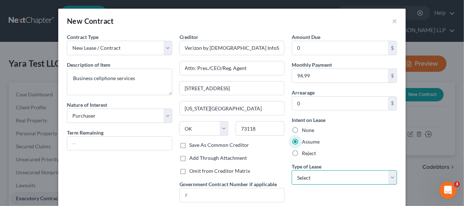
click at [333, 178] on select "Select Real Estate Car Other" at bounding box center [343, 178] width 105 height 14
select select "2"
click at [291, 171] on select "Select Real Estate Car Other" at bounding box center [343, 178] width 105 height 14
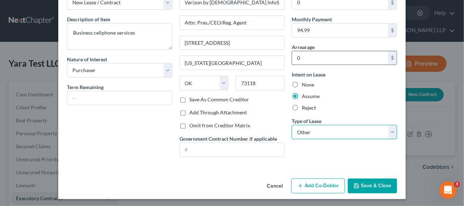
scroll to position [46, 0]
click at [363, 184] on button "Save & Close" at bounding box center [372, 186] width 49 height 15
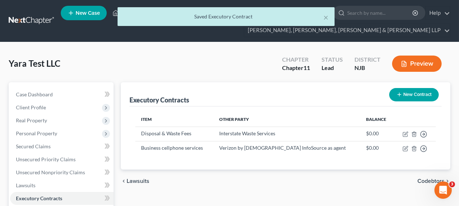
click at [410, 95] on button "New Contract" at bounding box center [414, 94] width 50 height 13
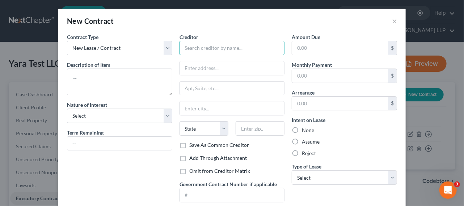
click at [208, 42] on input "text" at bounding box center [231, 48] width 105 height 14
type input "T-Mobile"
click at [202, 86] on input "text" at bounding box center [232, 89] width 105 height 14
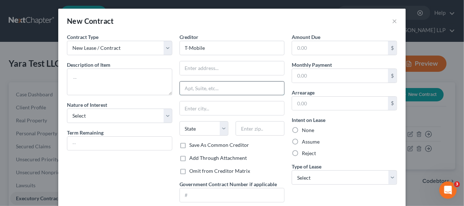
paste input "[STREET_ADDRESS][US_STATE]"
click at [272, 87] on input "[STREET_ADDRESS][US_STATE]" at bounding box center [232, 89] width 105 height 14
type input "[STREET_ADDRESS][US_STATE]"
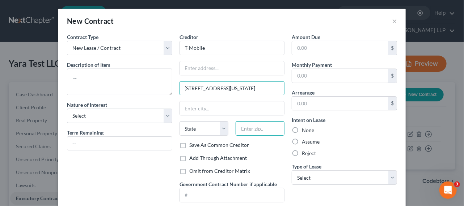
click at [256, 129] on input "text" at bounding box center [259, 129] width 49 height 14
paste input "98006"
type input "98006"
type input "Bellevue"
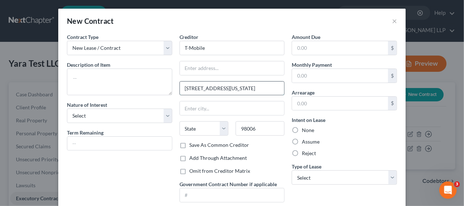
select select "50"
drag, startPoint x: 229, startPoint y: 89, endPoint x: 285, endPoint y: 88, distance: 56.8
click at [285, 88] on div "Contract Type New Lease / Contract New Timeshare Description of non-residential…" at bounding box center [231, 120] width 337 height 175
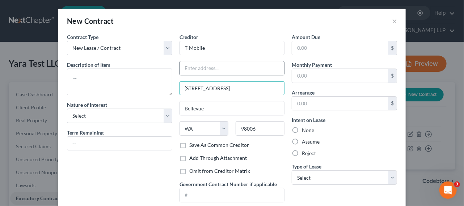
type input "[STREET_ADDRESS]"
click at [225, 65] on input "text" at bounding box center [232, 68] width 105 height 14
type input "Attn: Pres./CEO/Reg. Agent"
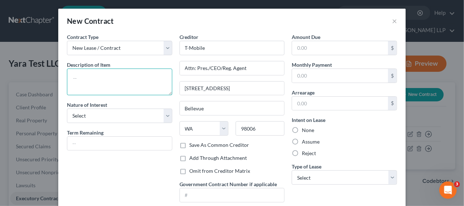
click at [89, 78] on textarea at bounding box center [119, 82] width 105 height 27
type textarea "Business Cell Phone Services"
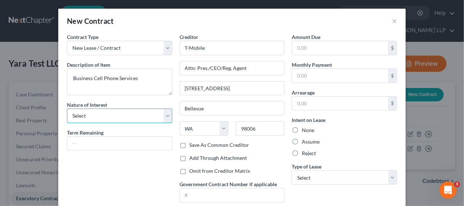
click at [93, 115] on select "Select Purchaser Agent Lessor Lessee" at bounding box center [119, 116] width 105 height 14
select select "0"
click at [67, 109] on select "Select Purchaser Agent Lessor Lessee" at bounding box center [119, 116] width 105 height 14
click at [302, 142] on label "Assume" at bounding box center [311, 141] width 18 height 7
click at [304, 142] on input "Assume" at bounding box center [306, 140] width 5 height 5
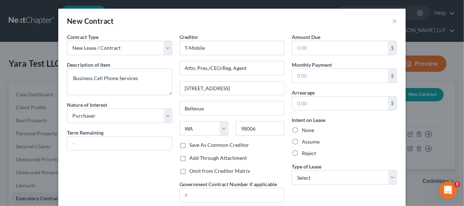
radio input "true"
click at [310, 50] on input "text" at bounding box center [340, 48] width 96 height 14
type input "0"
click at [312, 102] on input "text" at bounding box center [340, 104] width 96 height 14
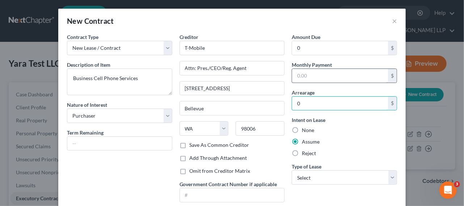
type input "0"
click at [307, 71] on input "text" at bounding box center [340, 76] width 96 height 14
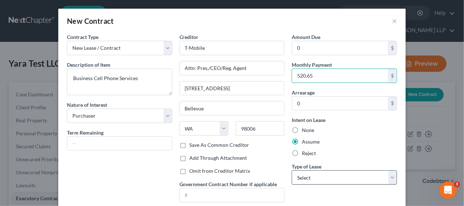
type input "520.65"
click at [338, 182] on select "Select Real Estate Car Other" at bounding box center [343, 178] width 105 height 14
select select "2"
click at [291, 171] on select "Select Real Estate Car Other" at bounding box center [343, 178] width 105 height 14
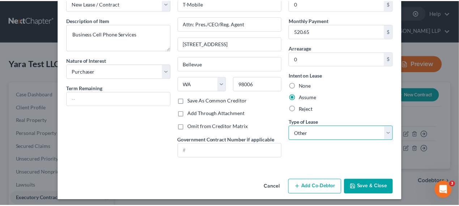
scroll to position [46, 0]
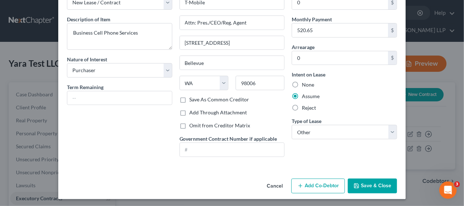
click at [359, 183] on button "Save & Close" at bounding box center [372, 186] width 49 height 15
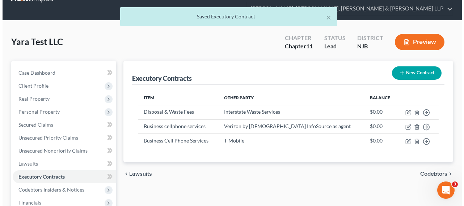
scroll to position [33, 0]
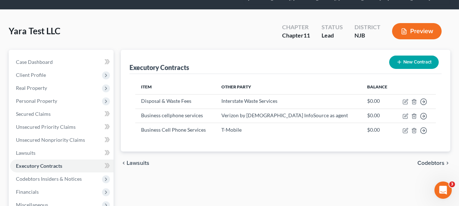
click at [420, 64] on button "New Contract" at bounding box center [414, 62] width 50 height 13
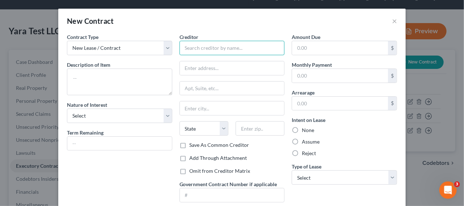
click at [195, 45] on input "text" at bounding box center [231, 48] width 105 height 14
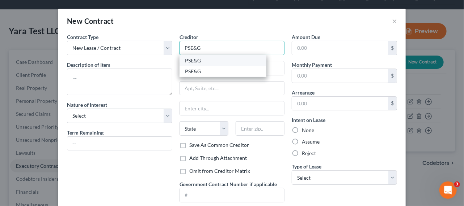
type input "PSE&G"
click at [200, 60] on div "PSE&G" at bounding box center [222, 60] width 75 height 7
type input "[STREET_ADDRESS]"
type input "[GEOGRAPHIC_DATA]"
select select "33"
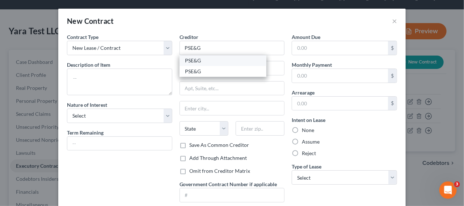
type input "07102"
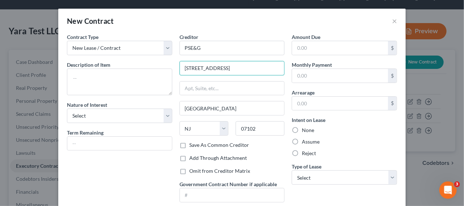
drag, startPoint x: 225, startPoint y: 68, endPoint x: 172, endPoint y: 72, distance: 52.3
click at [169, 69] on div "Contract Type New Lease / Contract New Timeshare Description of non-residential…" at bounding box center [231, 120] width 337 height 175
click at [190, 82] on input "text" at bounding box center [232, 89] width 105 height 14
paste input "[STREET_ADDRESS]"
type input "[STREET_ADDRESS]"
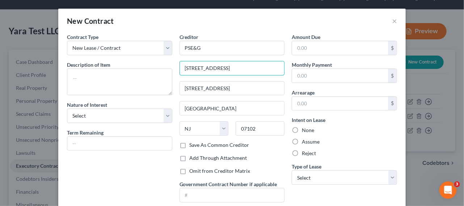
drag, startPoint x: 224, startPoint y: 68, endPoint x: 173, endPoint y: 67, distance: 50.6
click at [176, 66] on div "Creditor * PSE&G [GEOGRAPHIC_DATA] [GEOGRAPHIC_DATA] [GEOGRAPHIC_DATA] [US_STAT…" at bounding box center [232, 120] width 112 height 175
type input "Attn: Pres./CEO/Reg. Agent"
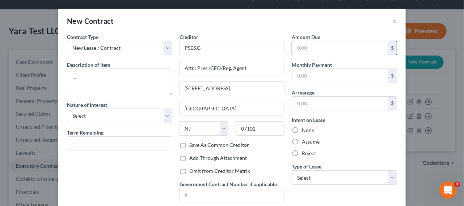
click at [315, 50] on input "text" at bounding box center [340, 48] width 96 height 14
paste input "4,448.74"
type input "4,448.74"
click at [303, 74] on input "text" at bounding box center [340, 76] width 96 height 14
click at [318, 77] on input "text" at bounding box center [340, 76] width 96 height 14
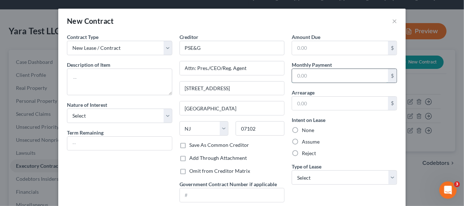
paste input "4,448.74"
type input "4,448.74"
click at [318, 55] on div "Amount Due $ Monthly Payment 4,448.74 $ Arrearage $ Intent on Lease None Assume…" at bounding box center [344, 120] width 112 height 175
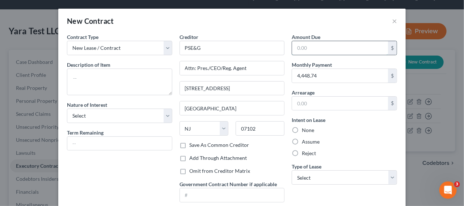
click at [318, 50] on input "text" at bounding box center [340, 48] width 96 height 14
type input "0"
click at [313, 101] on input "text" at bounding box center [340, 104] width 96 height 14
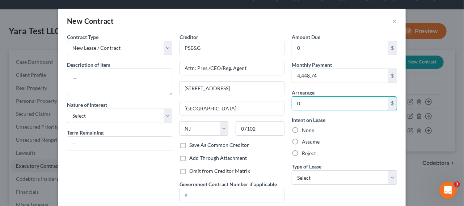
type input "0"
click at [309, 142] on label "Assume" at bounding box center [311, 141] width 18 height 7
click at [309, 142] on input "Assume" at bounding box center [306, 140] width 5 height 5
radio input "true"
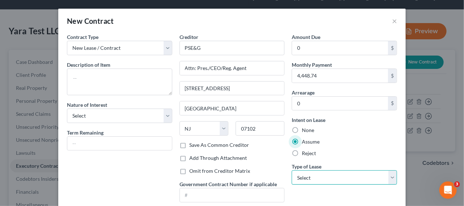
click at [310, 175] on select "Select Real Estate Car Other" at bounding box center [343, 178] width 105 height 14
select select "2"
click at [291, 171] on select "Select Real Estate Car Other" at bounding box center [343, 178] width 105 height 14
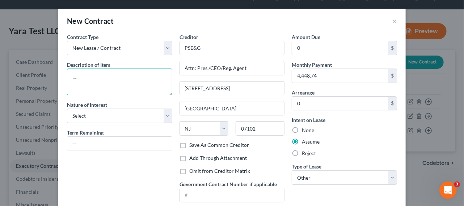
click at [67, 73] on textarea at bounding box center [119, 82] width 105 height 27
type textarea "Electricity and Gas Utilities"
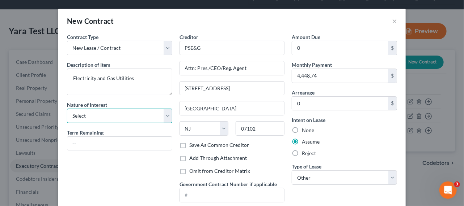
click at [102, 119] on select "Select Purchaser Agent Lessor Lessee" at bounding box center [119, 116] width 105 height 14
select select "0"
click at [67, 109] on select "Select Purchaser Agent Lessor Lessee" at bounding box center [119, 116] width 105 height 14
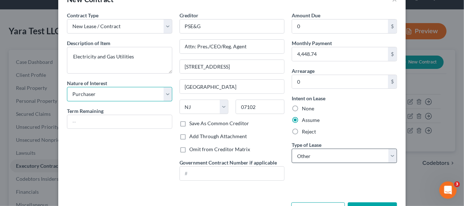
scroll to position [46, 0]
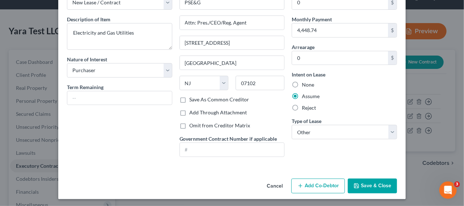
click at [360, 184] on button "Save & Close" at bounding box center [372, 186] width 49 height 15
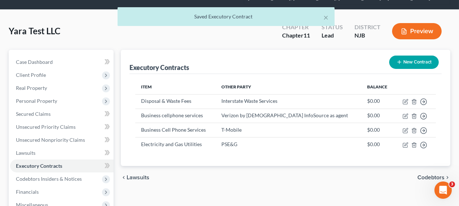
click at [402, 61] on button "New Contract" at bounding box center [414, 62] width 50 height 13
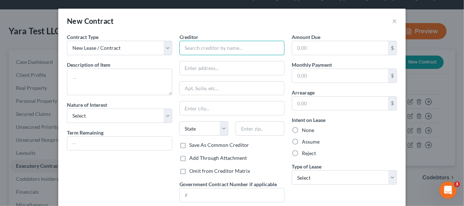
click at [208, 45] on input "text" at bounding box center [231, 48] width 105 height 14
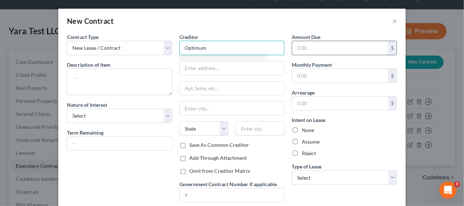
type input "Optimum"
click at [306, 50] on input "text" at bounding box center [340, 48] width 96 height 14
type input "0"
click at [304, 59] on div "Amount Due 0 $ Monthly Payment $ Arrearage $ Intent on Lease None Assume Reject…" at bounding box center [344, 120] width 112 height 175
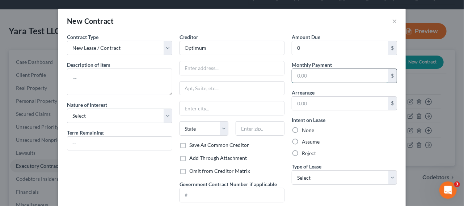
click at [302, 74] on input "text" at bounding box center [340, 76] width 96 height 14
type input "118.31"
click at [356, 104] on input "text" at bounding box center [340, 104] width 96 height 14
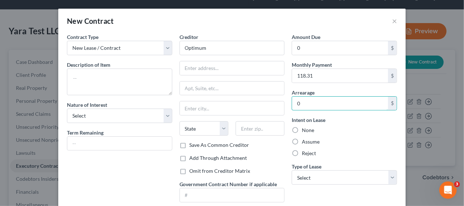
type input "0"
click at [305, 142] on label "Assume" at bounding box center [311, 141] width 18 height 7
click at [305, 142] on input "Assume" at bounding box center [306, 140] width 5 height 5
radio input "true"
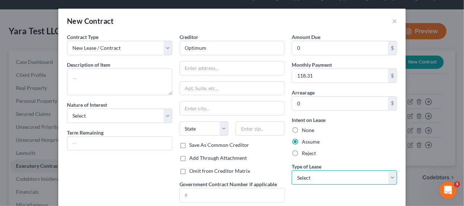
click at [304, 182] on select "Select Real Estate Car Other" at bounding box center [343, 178] width 105 height 14
select select "2"
click at [291, 171] on select "Select Real Estate Car Other" at bounding box center [343, 178] width 105 height 14
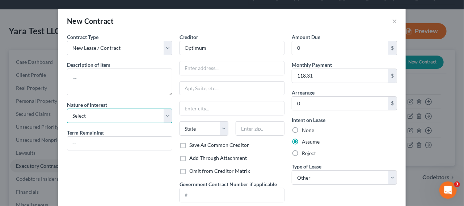
click at [134, 113] on select "Select Purchaser Agent Lessor Lessee" at bounding box center [119, 116] width 105 height 14
select select "0"
click at [67, 109] on select "Select Purchaser Agent Lessor Lessee" at bounding box center [119, 116] width 105 height 14
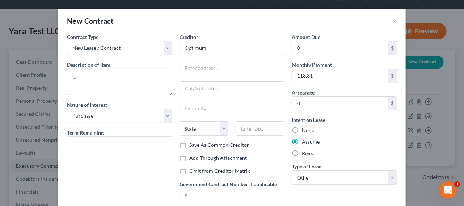
click at [87, 84] on textarea at bounding box center [119, 82] width 105 height 27
drag, startPoint x: 114, startPoint y: 78, endPoint x: 144, endPoint y: 79, distance: 30.4
click at [144, 79] on textarea "Optimum Business Phone Lines" at bounding box center [119, 82] width 105 height 27
type textarea "Optimum Business Internet Service"
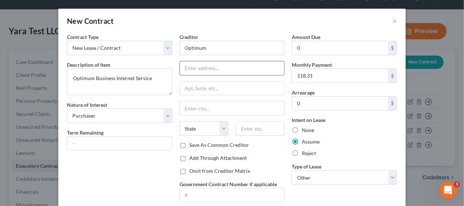
click at [196, 68] on input "text" at bounding box center [232, 68] width 105 height 14
click at [194, 86] on input "text" at bounding box center [232, 89] width 105 height 14
paste input "[STREET_ADDRESS]"
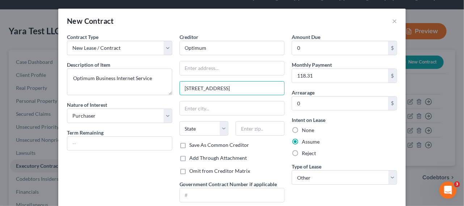
type input "[STREET_ADDRESS]"
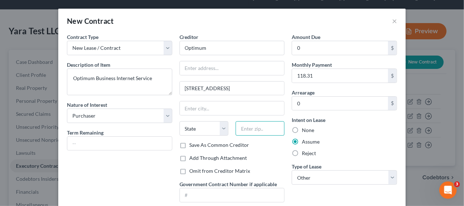
click at [251, 133] on input "text" at bounding box center [259, 129] width 49 height 14
paste input "11101"
type input "11101"
click at [203, 70] on input "text" at bounding box center [232, 68] width 105 height 14
type input "[GEOGRAPHIC_DATA]"
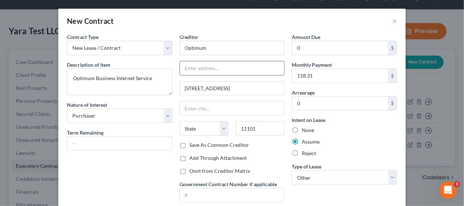
select select "35"
type input "Attn: Pres./CEO/Reg. Agent"
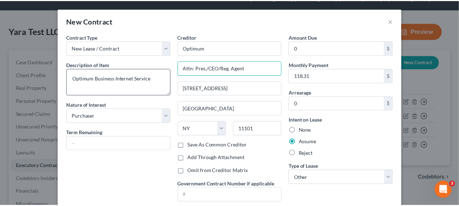
scroll to position [33, 0]
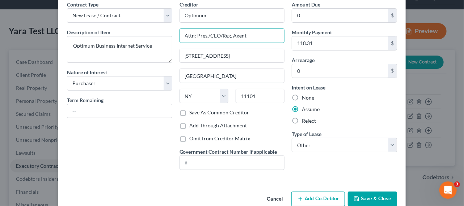
click at [356, 193] on button "Save & Close" at bounding box center [372, 199] width 49 height 15
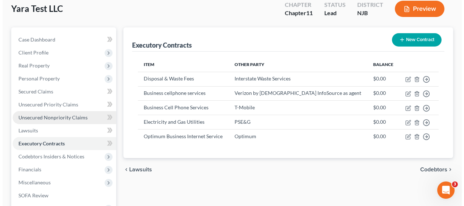
scroll to position [66, 0]
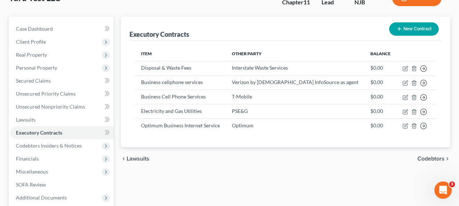
click at [439, 27] on div "New Contract" at bounding box center [413, 29] width 55 height 19
click at [418, 26] on button "New Contract" at bounding box center [414, 28] width 50 height 13
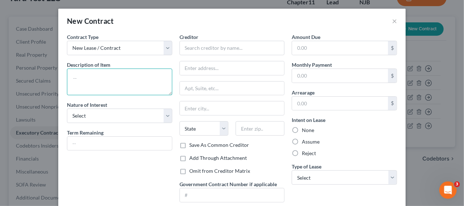
click at [124, 78] on textarea at bounding box center [119, 82] width 105 height 27
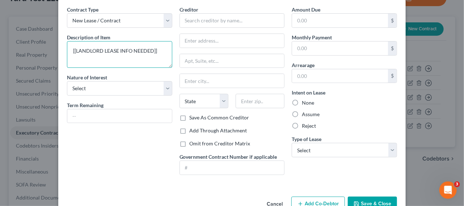
scroll to position [46, 0]
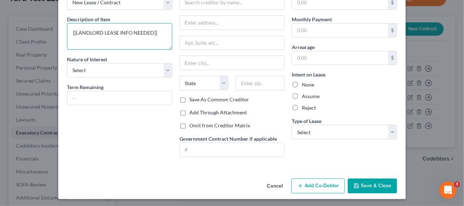
type textarea "[[LANDLORD LEASE INFO NEEDED]]"
click at [370, 179] on button "Save & Close" at bounding box center [372, 186] width 49 height 15
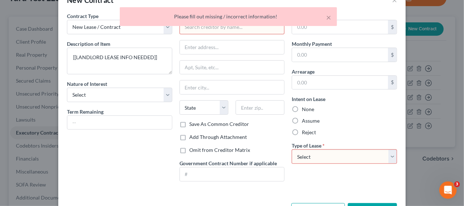
scroll to position [0, 0]
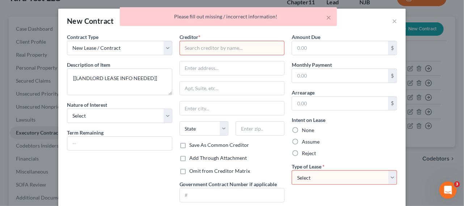
click at [220, 52] on input "text" at bounding box center [231, 48] width 105 height 14
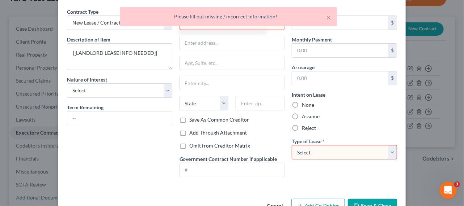
scroll to position [46, 0]
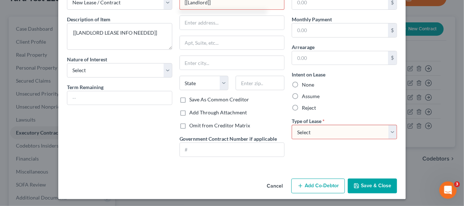
type input "[[Landlord]]"
click at [340, 131] on select "Select Real Estate Car Other" at bounding box center [343, 132] width 105 height 14
select select "0"
click at [291, 125] on select "Select Real Estate Car Other" at bounding box center [343, 132] width 105 height 14
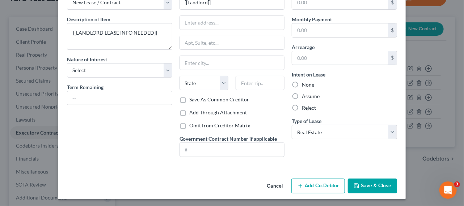
click at [367, 187] on button "Save & Close" at bounding box center [372, 186] width 49 height 15
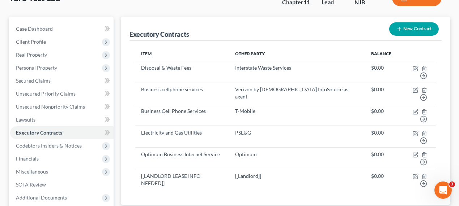
click at [421, 35] on div "New Contract" at bounding box center [413, 29] width 55 height 19
click at [421, 34] on button "New Contract" at bounding box center [414, 28] width 50 height 13
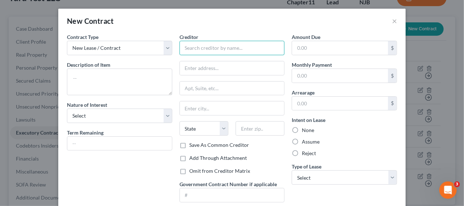
click at [207, 48] on input "text" at bounding box center [231, 48] width 105 height 14
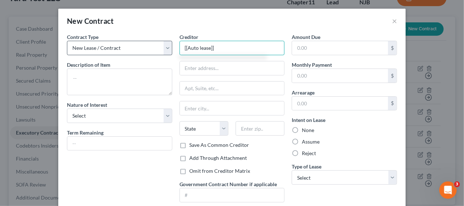
drag, startPoint x: 235, startPoint y: 43, endPoint x: 168, endPoint y: 47, distance: 67.4
click at [168, 45] on div "Contract Type New Lease / Contract New Timeshare Description of non-residential…" at bounding box center [231, 120] width 337 height 175
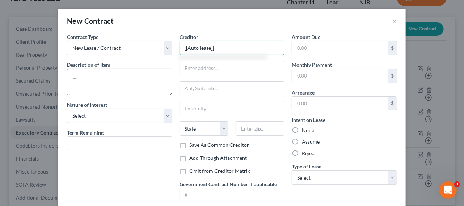
type input "[[Auto lease]]"
click at [148, 80] on textarea at bounding box center [119, 82] width 105 height 27
paste textarea "[[Auto lease]]"
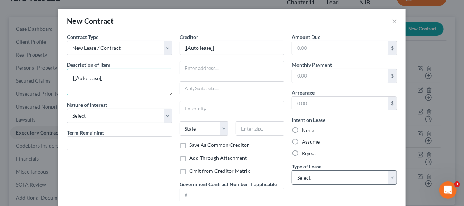
type textarea "[[Auto lease]]"
click at [318, 179] on select "Select Real Estate Car Other" at bounding box center [343, 178] width 105 height 14
select select "1"
click at [291, 171] on select "Select Real Estate Car Other" at bounding box center [343, 178] width 105 height 14
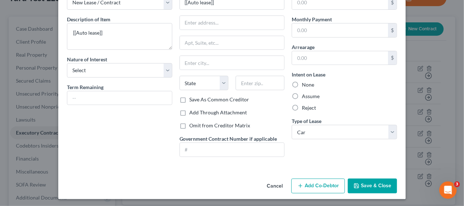
click at [371, 185] on button "Save & Close" at bounding box center [372, 186] width 49 height 15
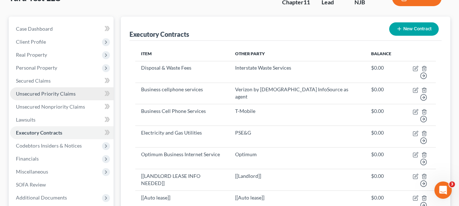
click at [39, 98] on link "Unsecured Priority Claims" at bounding box center [61, 94] width 103 height 13
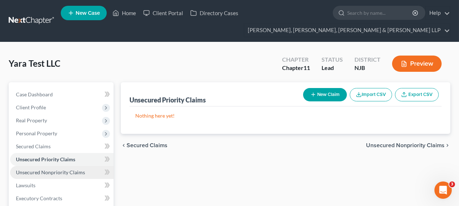
click at [49, 170] on span "Unsecured Nonpriority Claims" at bounding box center [50, 173] width 69 height 6
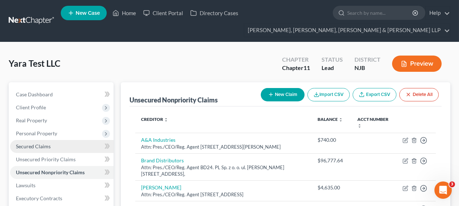
click at [38, 148] on span "Secured Claims" at bounding box center [33, 147] width 35 height 6
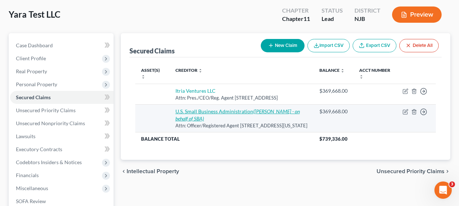
scroll to position [98, 0]
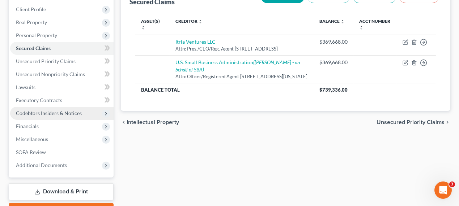
click at [81, 115] on span "Codebtors Insiders & Notices" at bounding box center [61, 113] width 103 height 13
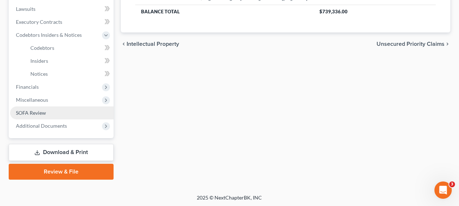
click at [61, 111] on link "SOFA Review" at bounding box center [61, 113] width 103 height 13
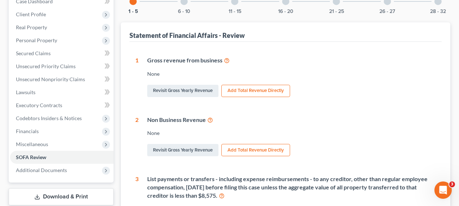
scroll to position [60, 0]
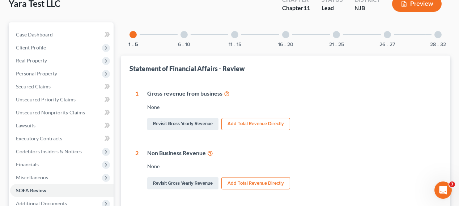
click at [187, 28] on div "6 - 10" at bounding box center [184, 34] width 25 height 25
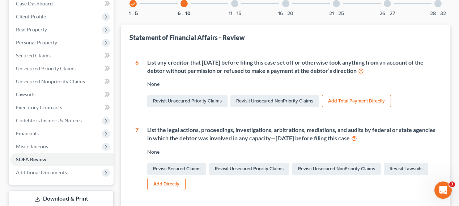
scroll to position [0, 0]
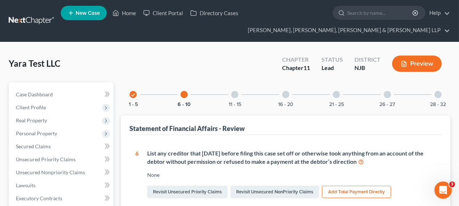
click at [235, 93] on div at bounding box center [234, 94] width 7 height 7
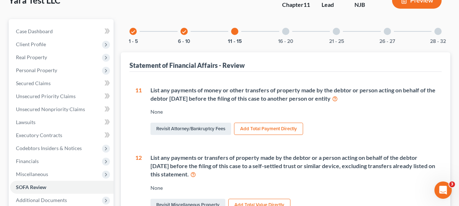
scroll to position [66, 0]
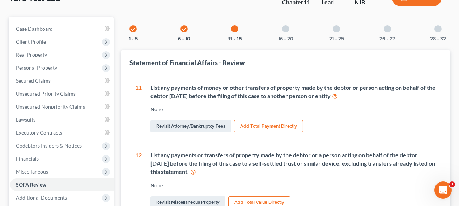
click at [338, 95] on icon at bounding box center [335, 96] width 6 height 7
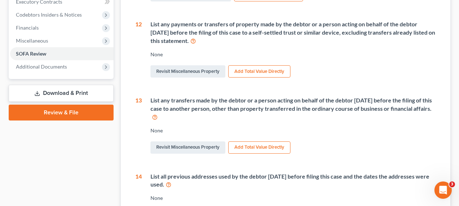
scroll to position [0, 0]
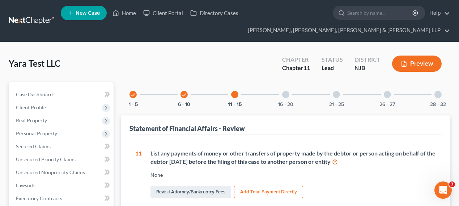
click at [283, 97] on div at bounding box center [285, 94] width 7 height 7
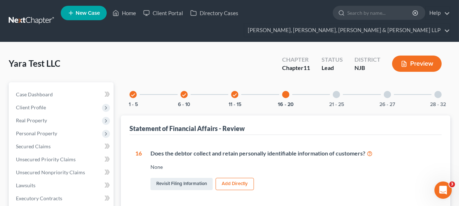
click at [332, 97] on div "21 - 25" at bounding box center [336, 94] width 25 height 25
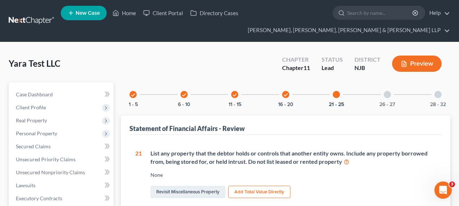
click at [384, 93] on div at bounding box center [387, 94] width 7 height 7
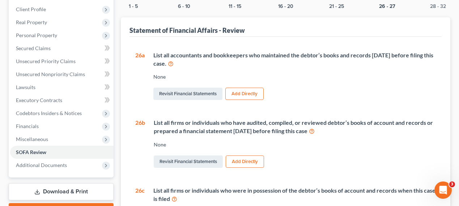
scroll to position [98, 0]
click at [315, 131] on icon at bounding box center [312, 131] width 6 height 7
click at [244, 94] on button "Add Directly" at bounding box center [244, 94] width 38 height 12
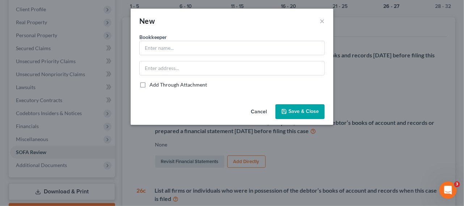
click at [269, 110] on button "Cancel" at bounding box center [258, 112] width 27 height 14
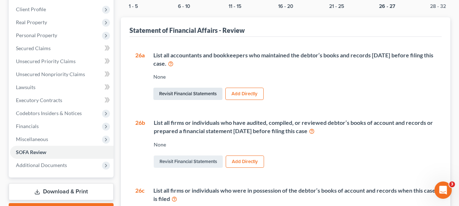
click at [176, 96] on link "Revisit Financial Statements" at bounding box center [187, 94] width 69 height 12
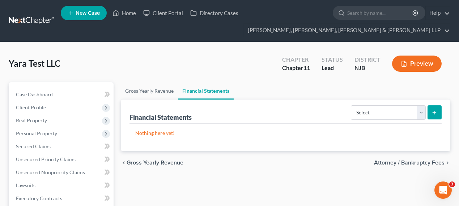
click at [372, 120] on div "Select Auditor Bookkeeper Creditor Pension Contribution Records Keeper Tax Cons…" at bounding box center [395, 112] width 94 height 19
click at [375, 115] on select "Select Auditor Bookkeeper Creditor Pension Contribution Records Keeper Tax Cons…" at bounding box center [388, 113] width 75 height 14
select select "bookkeeper"
click at [351, 106] on select "Select Auditor Bookkeeper Creditor Pension Contribution Records Keeper Tax Cons…" at bounding box center [388, 113] width 75 height 14
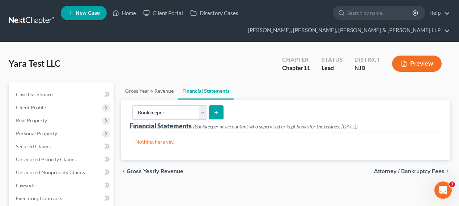
click at [213, 112] on icon "submit" at bounding box center [216, 113] width 6 height 6
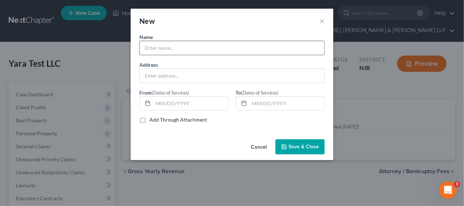
click at [174, 46] on input "text" at bounding box center [232, 48] width 184 height 14
drag, startPoint x: 172, startPoint y: 49, endPoint x: 138, endPoint y: 48, distance: 34.4
click at [138, 48] on div "Name * Tax Accntnt [PERSON_NAME], CPA" at bounding box center [232, 44] width 192 height 22
click at [216, 48] on input "[PERSON_NAME], CPA" at bounding box center [232, 48] width 184 height 14
type input "[PERSON_NAME], CPA (tax accountant)"
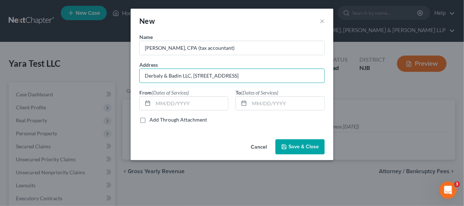
type input "Derbaly & Badin LLC, [STREET_ADDRESS]"
click at [288, 142] on button "Save & Close" at bounding box center [299, 147] width 49 height 15
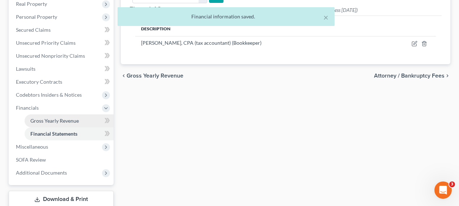
scroll to position [131, 0]
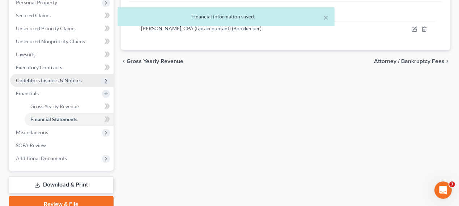
click at [41, 79] on span "Codebtors Insiders & Notices" at bounding box center [49, 80] width 66 height 6
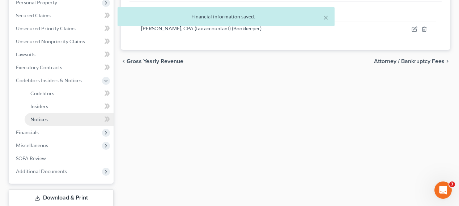
click at [46, 117] on span "Notices" at bounding box center [38, 119] width 17 height 6
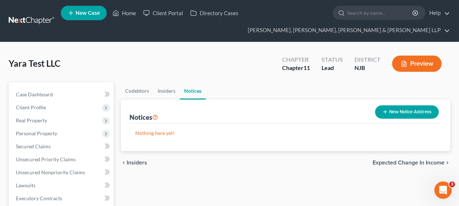
click at [383, 112] on icon "button" at bounding box center [385, 112] width 6 height 6
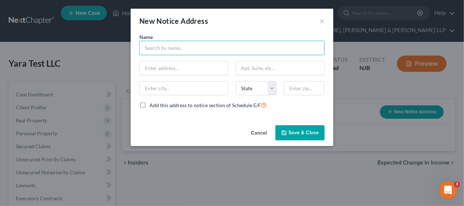
click at [216, 54] on input "text" at bounding box center [231, 48] width 185 height 14
click at [156, 46] on input "text" at bounding box center [231, 48] width 185 height 14
type input "[PERSON_NAME], CPA"
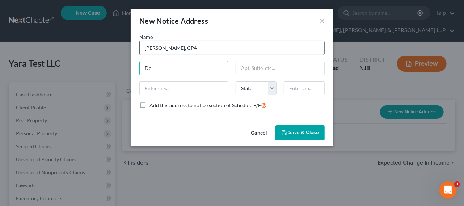
type input "D"
click at [209, 46] on input "[PERSON_NAME], CPA" at bounding box center [231, 48] width 185 height 14
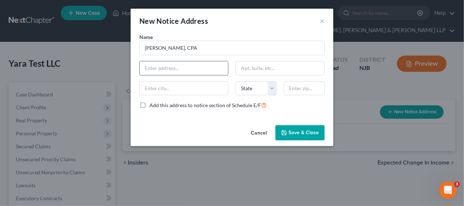
click at [176, 71] on input "text" at bounding box center [184, 68] width 88 height 14
type input "Derbaly & Badin, LLC"
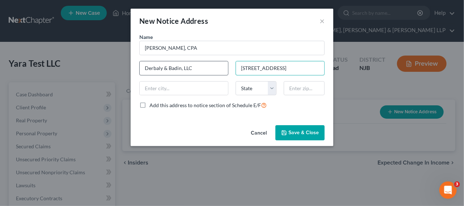
type input "[STREET_ADDRESS]"
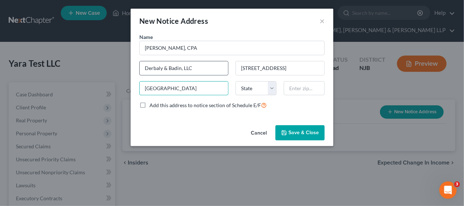
type input "[GEOGRAPHIC_DATA]"
select select "33"
click at [235, 81] on select "State [US_STATE] AK AR AZ CA CO CT DE DC [GEOGRAPHIC_DATA] [GEOGRAPHIC_DATA] GU…" at bounding box center [255, 88] width 41 height 14
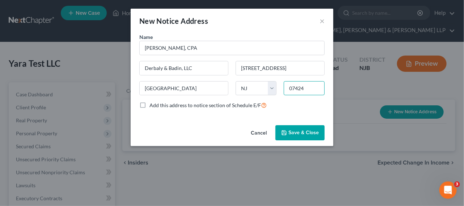
type input "07424"
click at [292, 130] on span "Save & Close" at bounding box center [303, 133] width 30 height 6
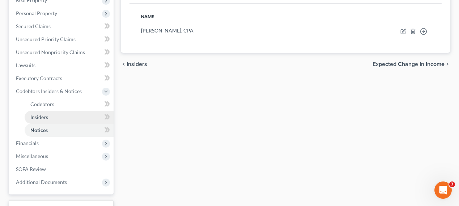
scroll to position [131, 0]
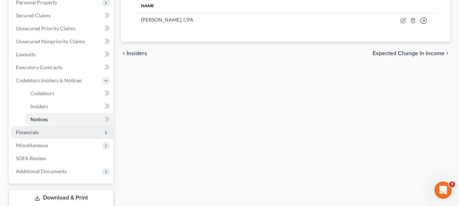
click at [48, 138] on span "Financials" at bounding box center [61, 132] width 103 height 13
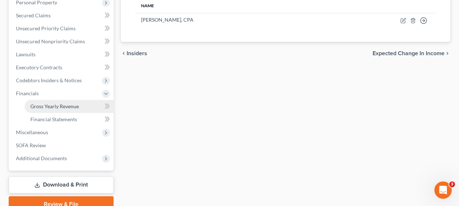
click at [62, 108] on span "Gross Yearly Revenue" at bounding box center [54, 106] width 48 height 6
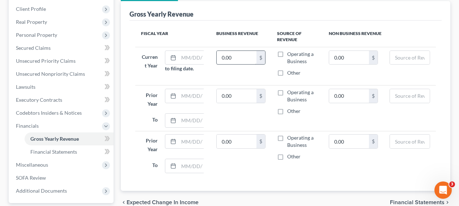
scroll to position [98, 0]
click at [193, 95] on input "text" at bounding box center [193, 97] width 29 height 14
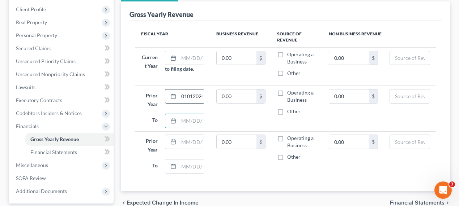
click at [192, 95] on input "01012024" at bounding box center [193, 97] width 29 height 14
click at [187, 95] on input "0101/2024" at bounding box center [193, 97] width 29 height 14
type input "[DATE]"
click at [183, 115] on input "text" at bounding box center [193, 121] width 29 height 14
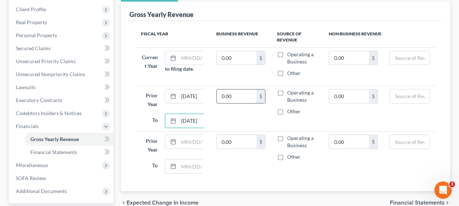
type input "[DATE]"
click at [233, 92] on input "0.00" at bounding box center [237, 97] width 40 height 14
type input "6,060,756"
click at [245, 115] on td "6,060,756 $" at bounding box center [240, 109] width 61 height 46
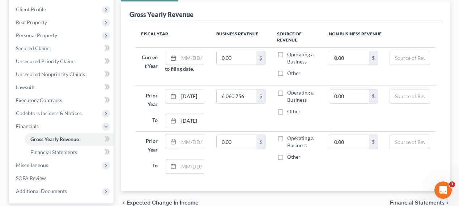
click at [287, 92] on label "Operating a Business" at bounding box center [302, 96] width 30 height 14
click at [290, 92] on input "Operating a Business" at bounding box center [292, 91] width 5 height 5
click at [287, 92] on label "Operating a Business" at bounding box center [302, 96] width 30 height 14
click at [290, 92] on input "Operating a Business" at bounding box center [292, 91] width 5 height 5
click at [287, 93] on label "Operating a Business" at bounding box center [302, 96] width 30 height 14
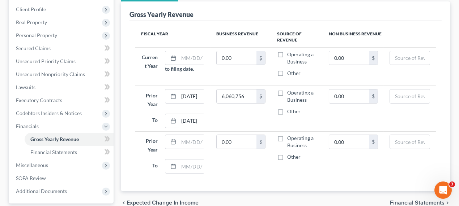
click at [290, 93] on input "Operating a Business" at bounding box center [292, 91] width 5 height 5
checkbox input "true"
click at [230, 94] on input "6,060,756" at bounding box center [237, 97] width 40 height 14
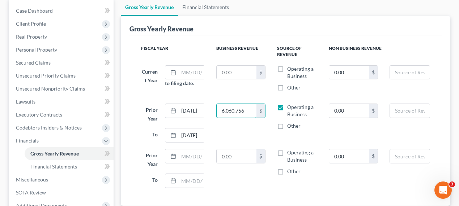
scroll to position [98, 0]
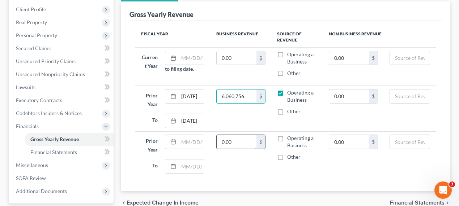
click at [224, 144] on input "0.00" at bounding box center [237, 142] width 40 height 14
type input "3,040,343"
click at [189, 140] on input "text" at bounding box center [193, 142] width 29 height 14
type input "[DATE]"
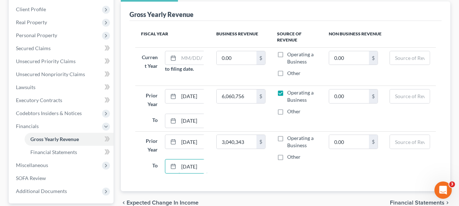
type input "[DATE]"
click at [256, 172] on td "3,040,343 $" at bounding box center [240, 155] width 61 height 46
click at [287, 136] on label "Operating a Business" at bounding box center [302, 142] width 30 height 14
click at [290, 136] on input "Operating a Business" at bounding box center [292, 137] width 5 height 5
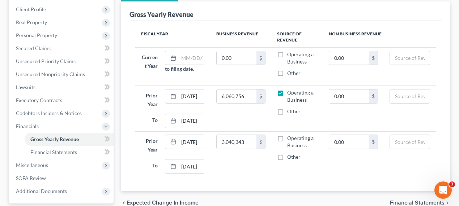
checkbox input "true"
click at [187, 31] on th "Fiscal Year" at bounding box center [172, 37] width 75 height 21
click at [63, 153] on span "Financial Statements" at bounding box center [53, 152] width 47 height 6
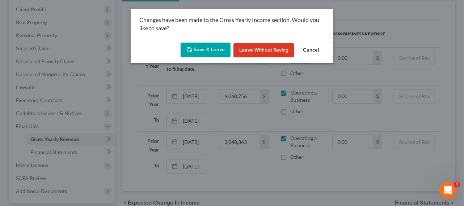
click at [217, 53] on button "Save & Leave" at bounding box center [205, 50] width 50 height 15
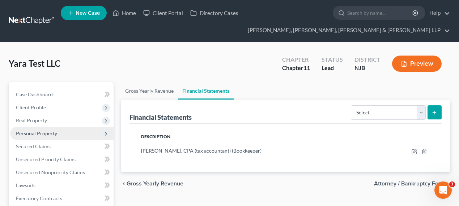
scroll to position [33, 0]
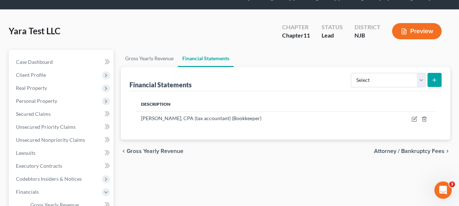
click at [432, 77] on icon "submit" at bounding box center [434, 80] width 6 height 6
click at [401, 81] on select "Select Auditor Bookkeeper Creditor Pension Contribution Records Keeper Tax Cons…" at bounding box center [388, 80] width 75 height 14
select select "bookkeeper"
click at [351, 73] on select "Select Auditor Bookkeeper Creditor Pension Contribution Records Keeper Tax Cons…" at bounding box center [388, 80] width 75 height 14
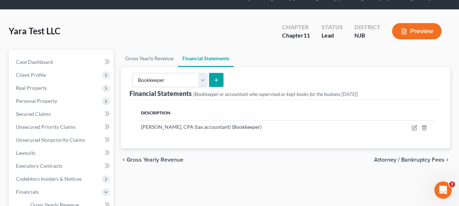
click at [216, 86] on button "submit" at bounding box center [216, 80] width 14 height 14
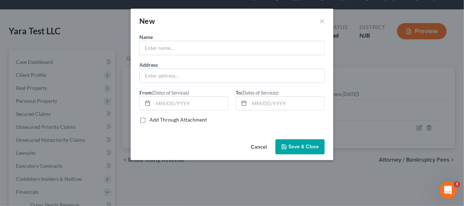
click at [255, 148] on button "Cancel" at bounding box center [258, 147] width 27 height 14
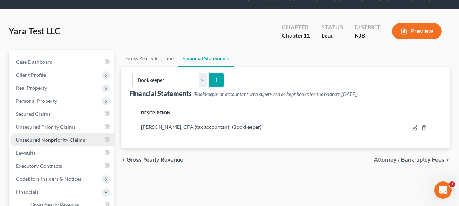
click at [38, 137] on span "Unsecured Nonpriority Claims" at bounding box center [50, 140] width 69 height 6
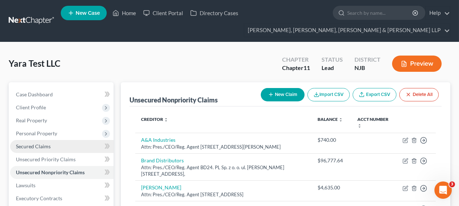
click at [59, 147] on link "Secured Claims" at bounding box center [61, 146] width 103 height 13
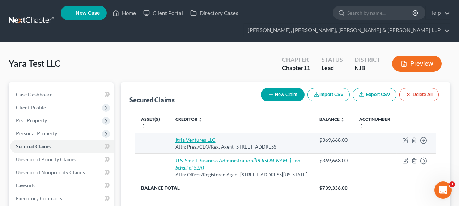
click at [182, 138] on link "Itria Ventures LLC" at bounding box center [195, 140] width 40 height 6
select select "7"
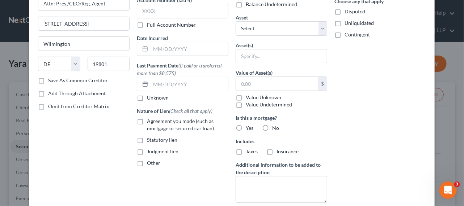
scroll to position [66, 0]
